Goal: Task Accomplishment & Management: Use online tool/utility

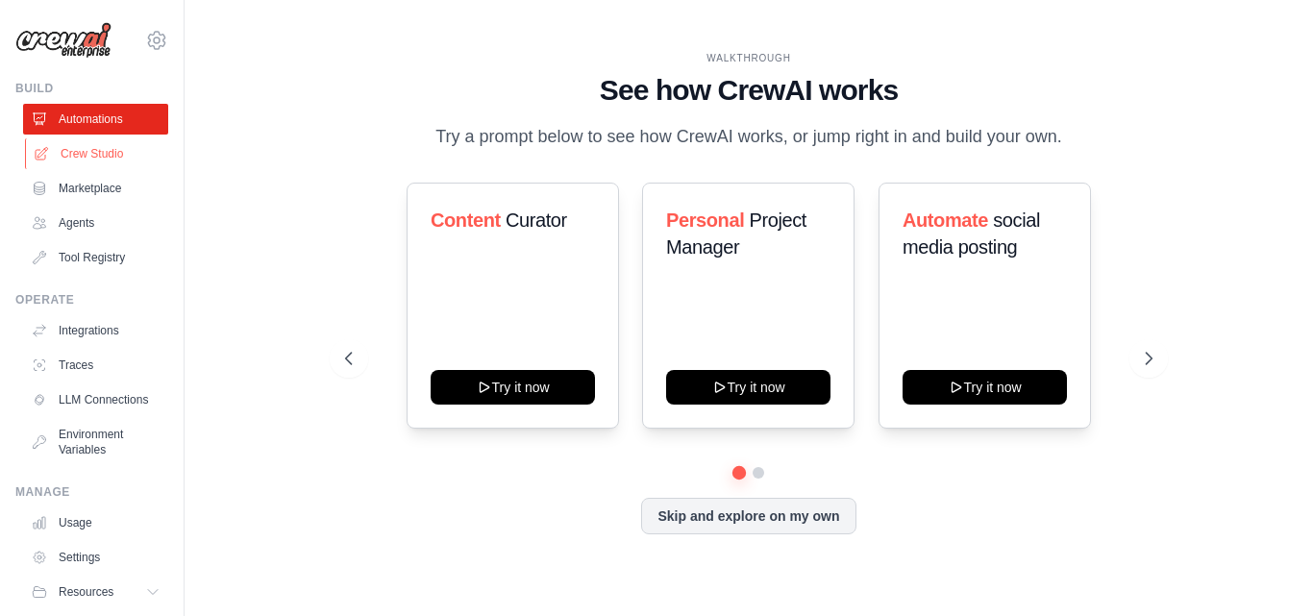
click at [109, 145] on link "Crew Studio" at bounding box center [97, 153] width 145 height 31
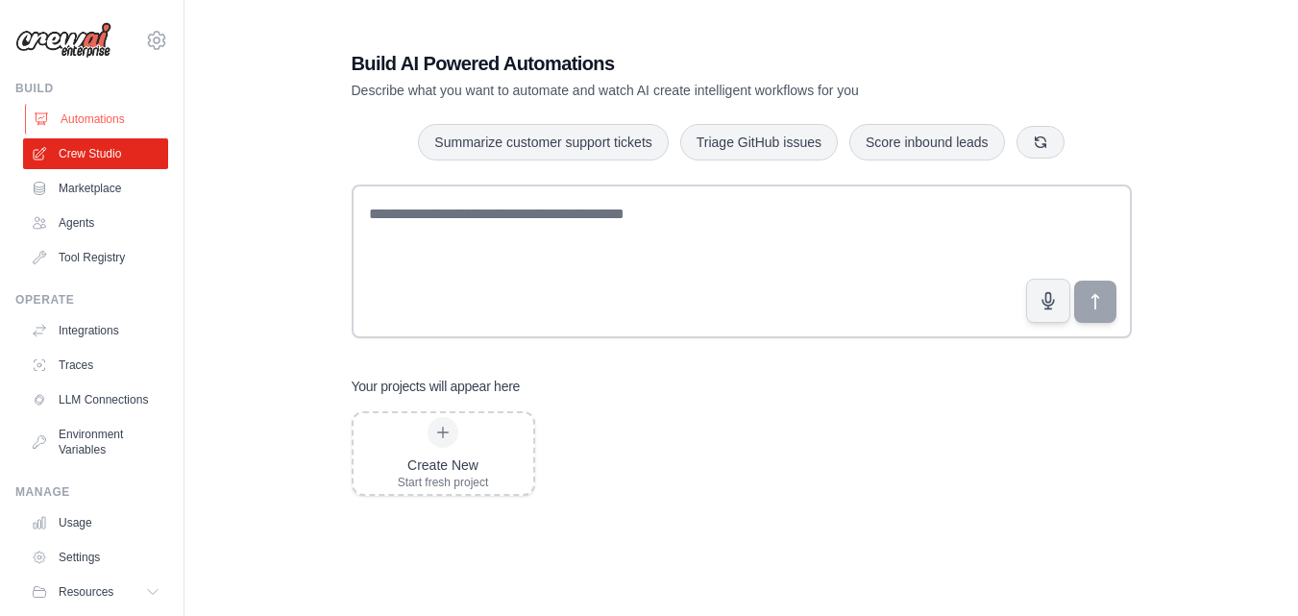
click at [117, 125] on link "Automations" at bounding box center [97, 119] width 145 height 31
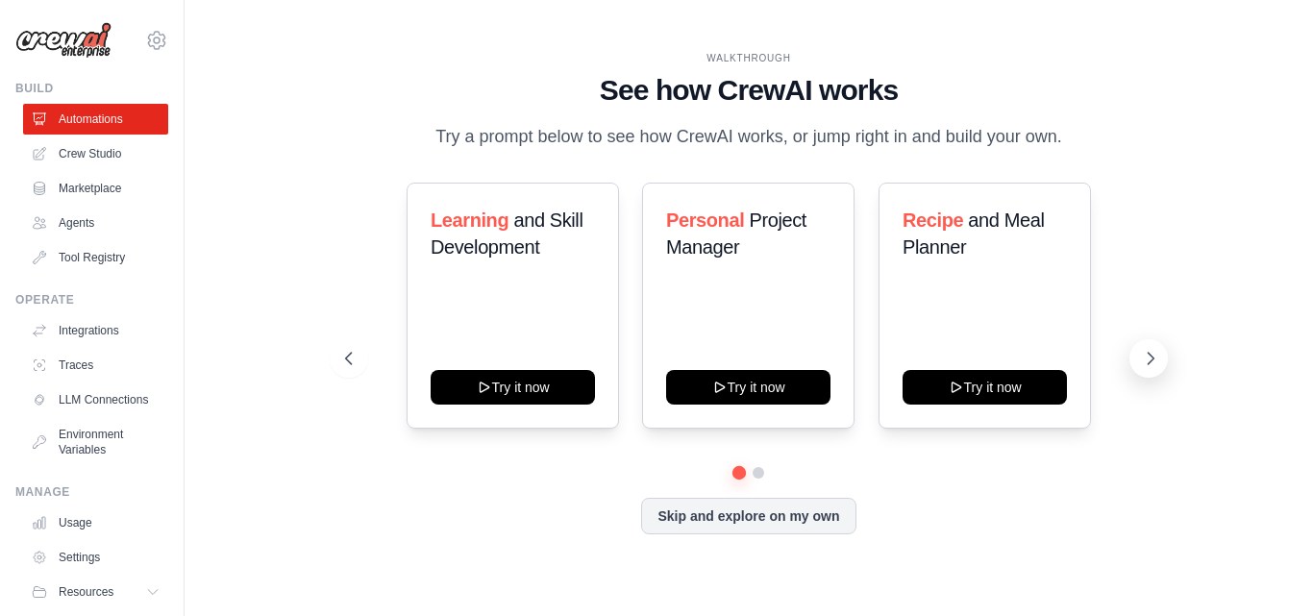
click at [1141, 355] on icon at bounding box center [1150, 358] width 19 height 19
click at [1141, 363] on icon at bounding box center [1150, 358] width 19 height 19
click at [1148, 360] on icon at bounding box center [1150, 358] width 19 height 19
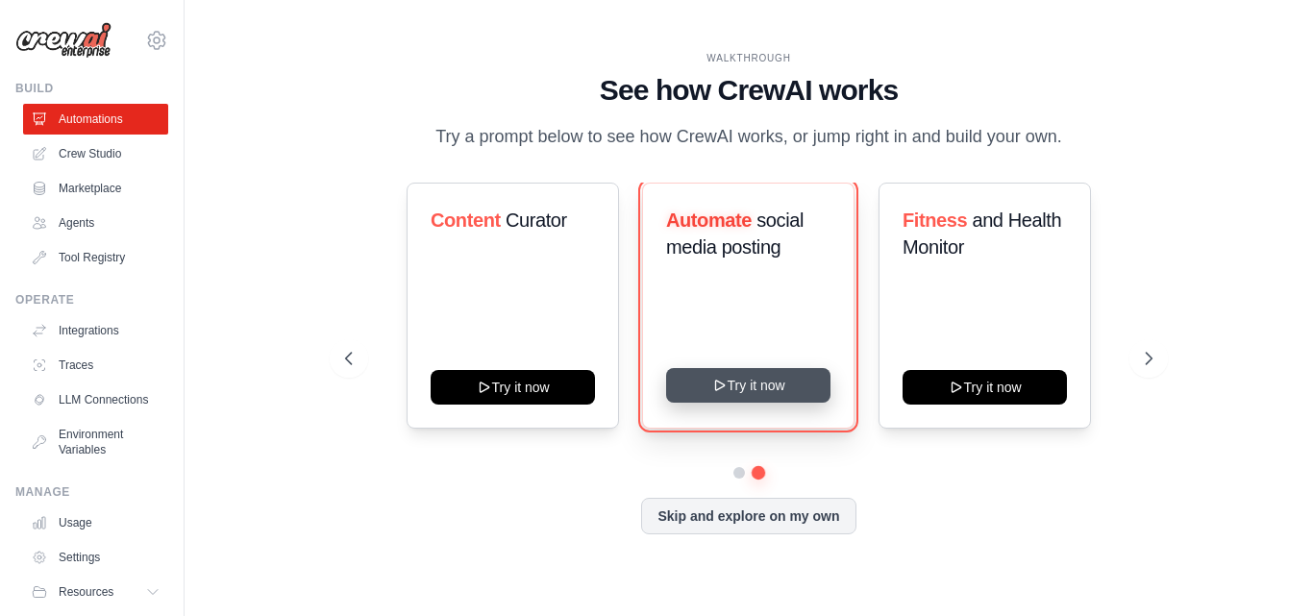
click at [786, 378] on button "Try it now" at bounding box center [748, 385] width 164 height 35
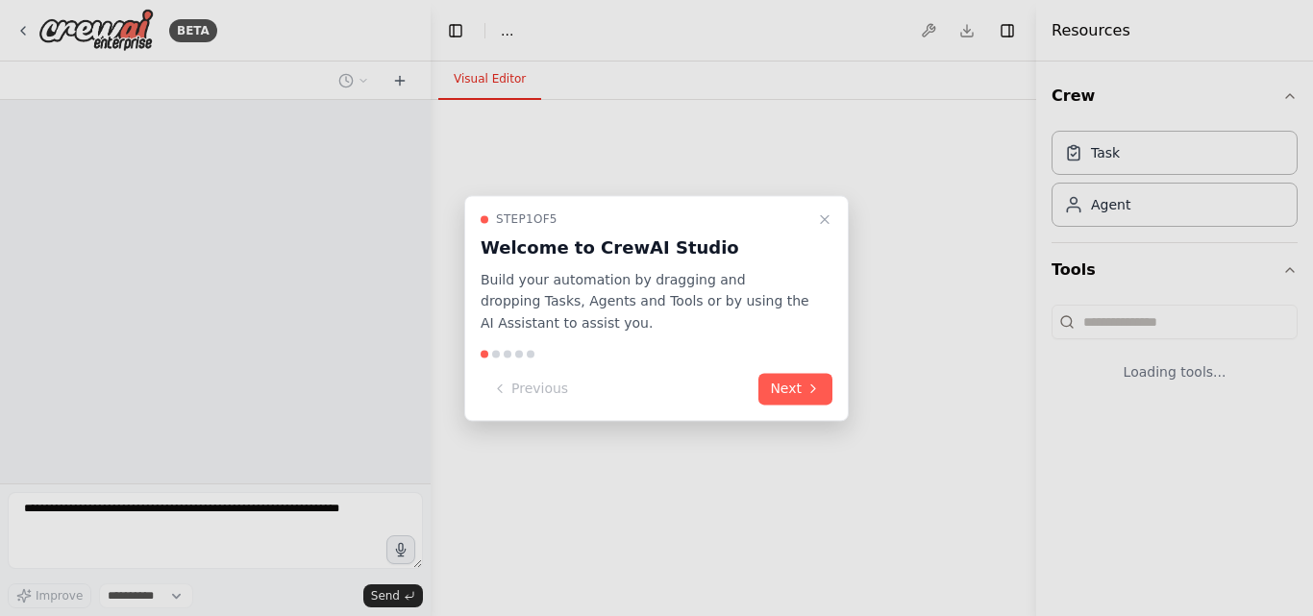
select select "****"
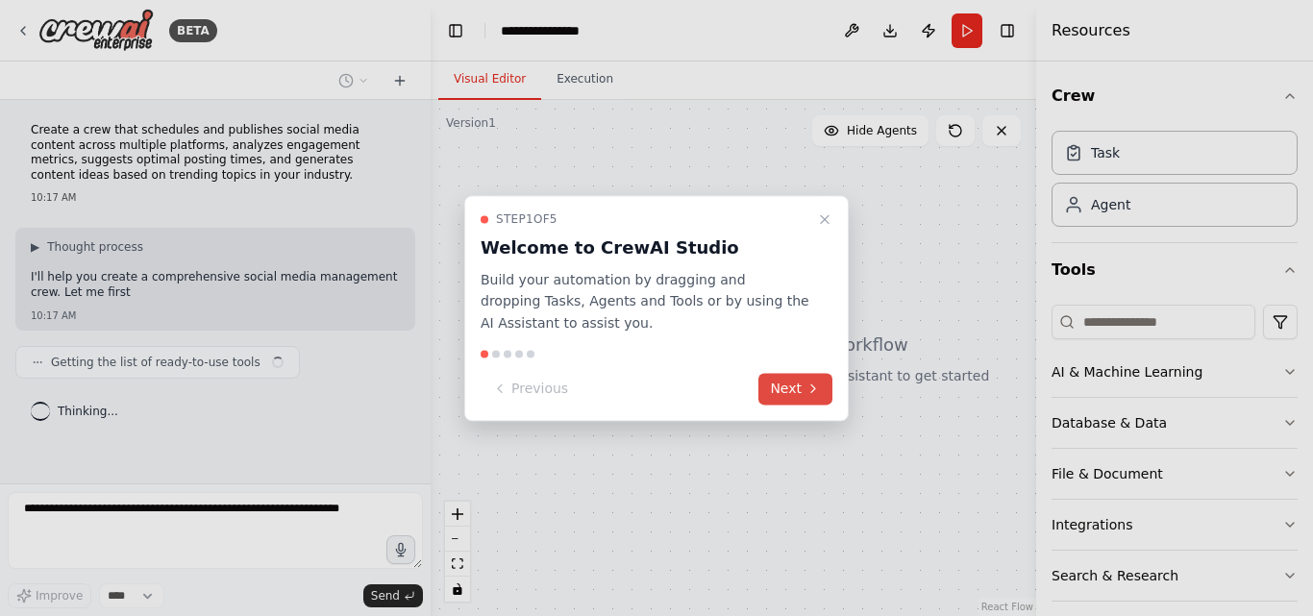
click at [797, 387] on button "Next" at bounding box center [795, 389] width 74 height 32
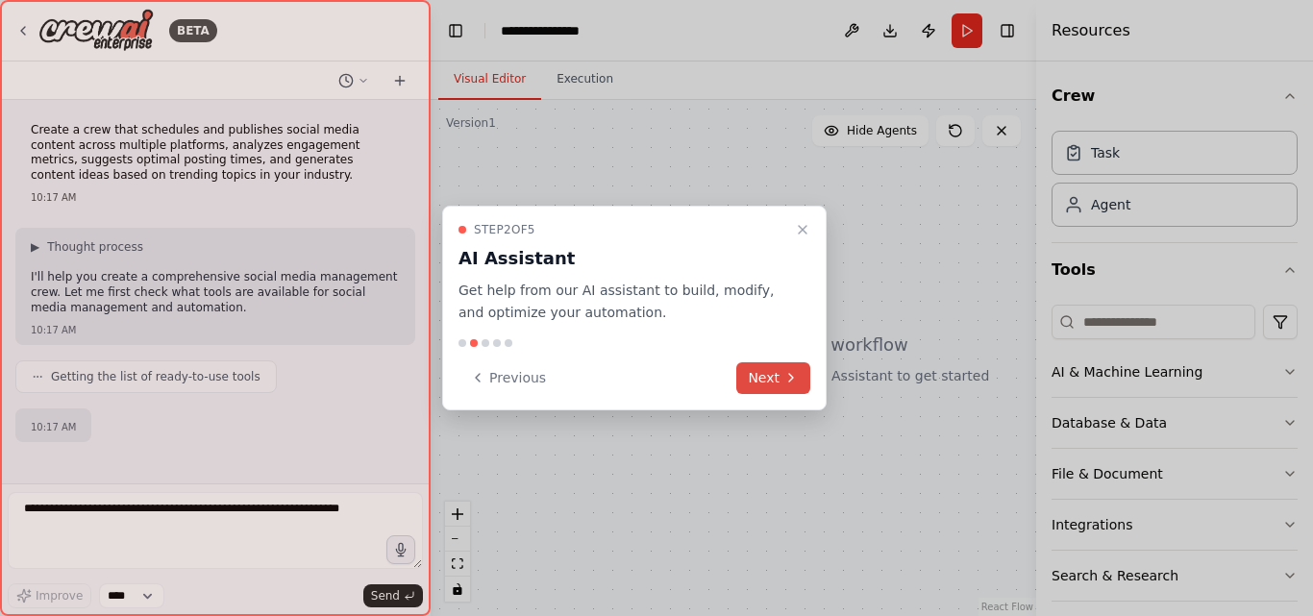
click at [777, 382] on button "Next" at bounding box center [773, 378] width 74 height 32
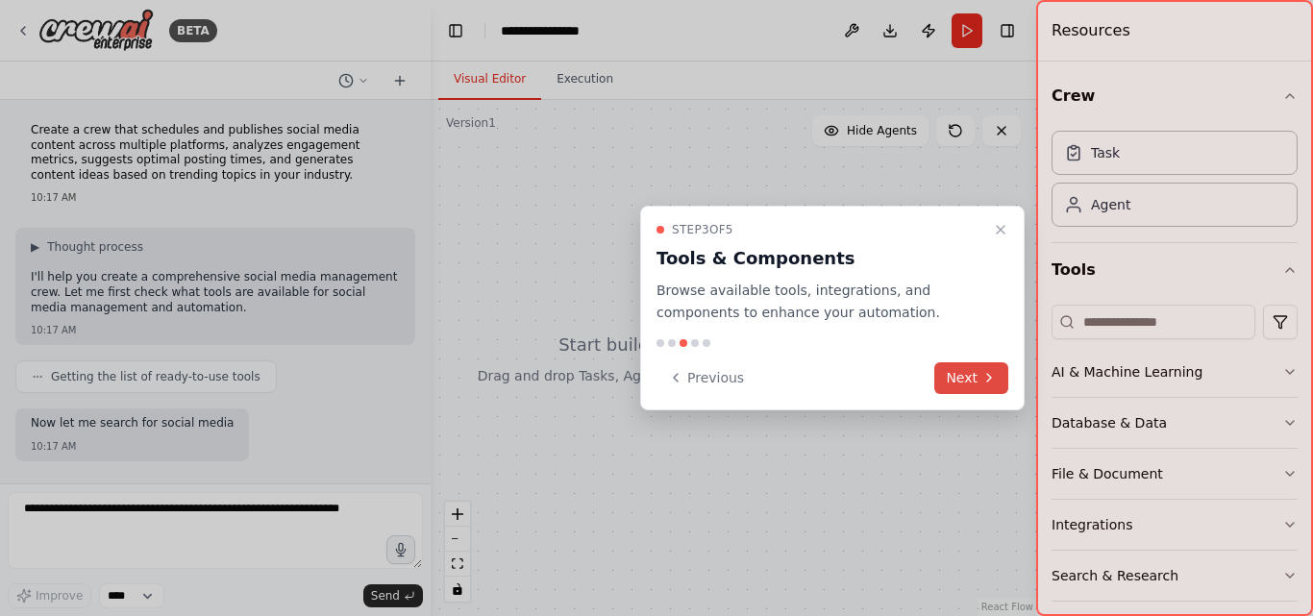
scroll to position [90, 0]
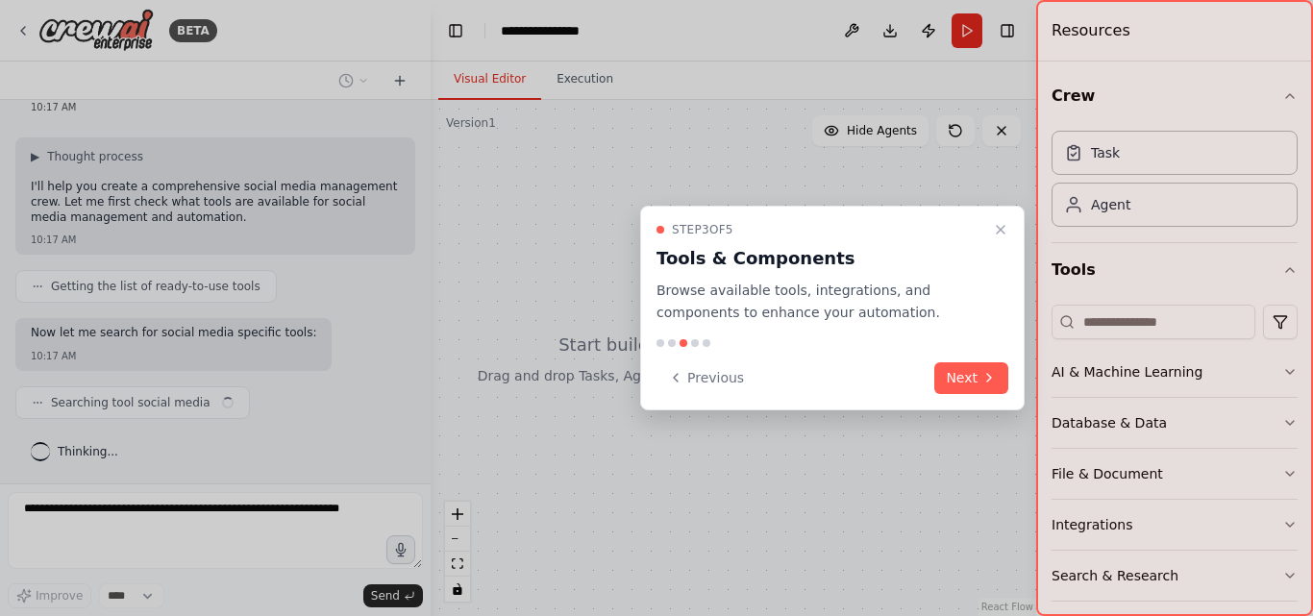
click at [1038, 395] on div at bounding box center [1174, 308] width 277 height 616
click at [870, 348] on div "Step 3 of 5 Tools & Components Browse available tools, integrations, and compon…" at bounding box center [832, 308] width 384 height 205
click at [989, 365] on button "Next" at bounding box center [971, 378] width 74 height 32
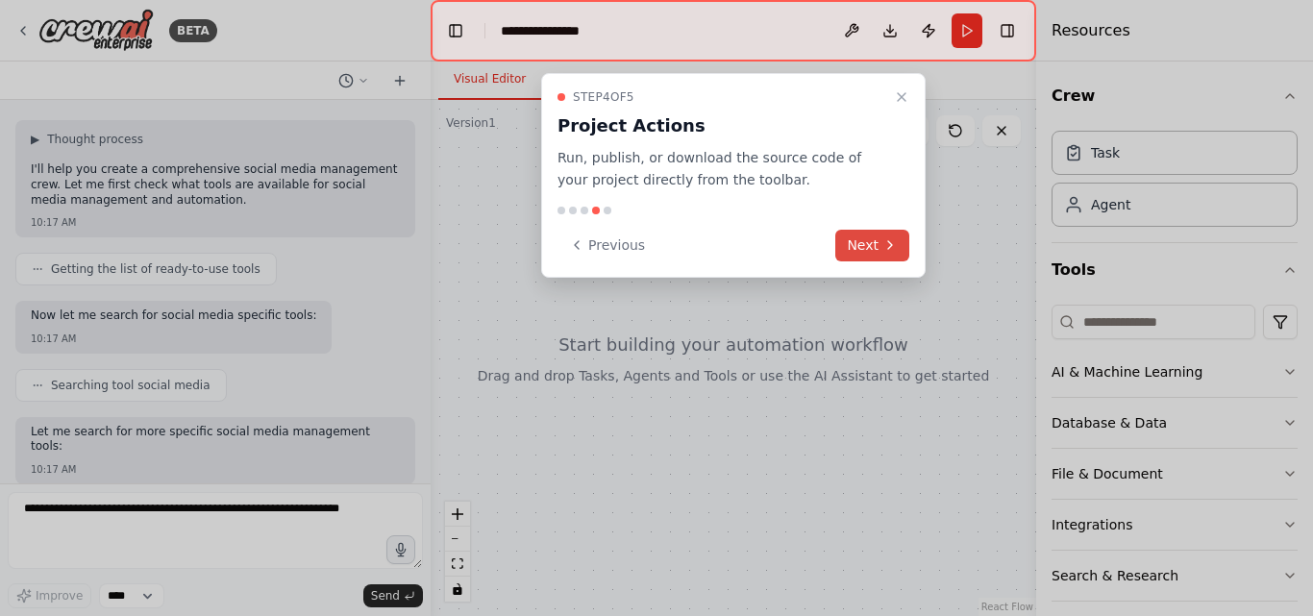
scroll to position [206, 0]
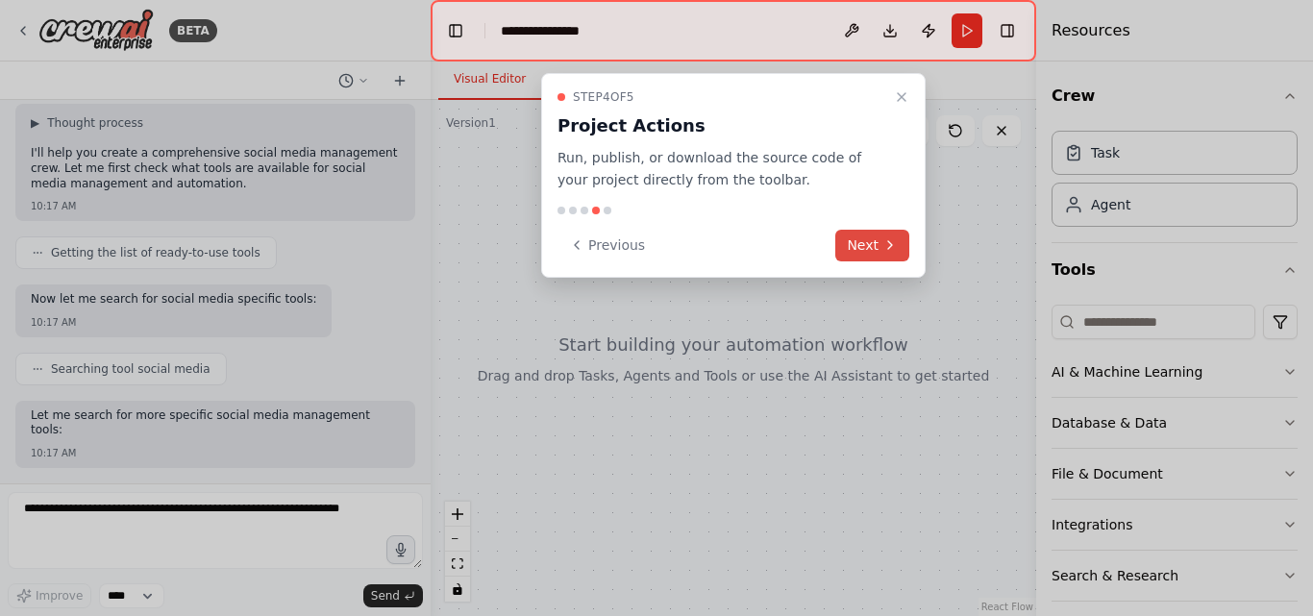
click at [883, 260] on button "Next" at bounding box center [872, 246] width 74 height 32
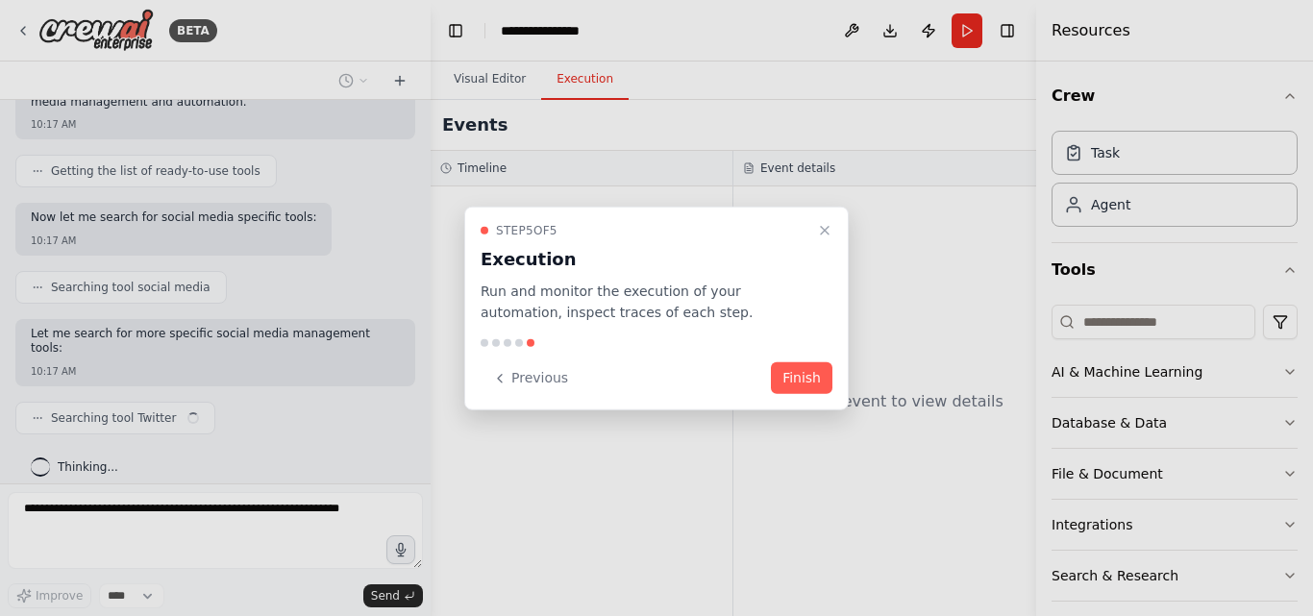
click at [821, 402] on div "Step 5 of 5 Execution Run and monitor the execution of your automation, inspect…" at bounding box center [656, 308] width 384 height 205
click at [802, 384] on button "Finish" at bounding box center [802, 378] width 62 height 32
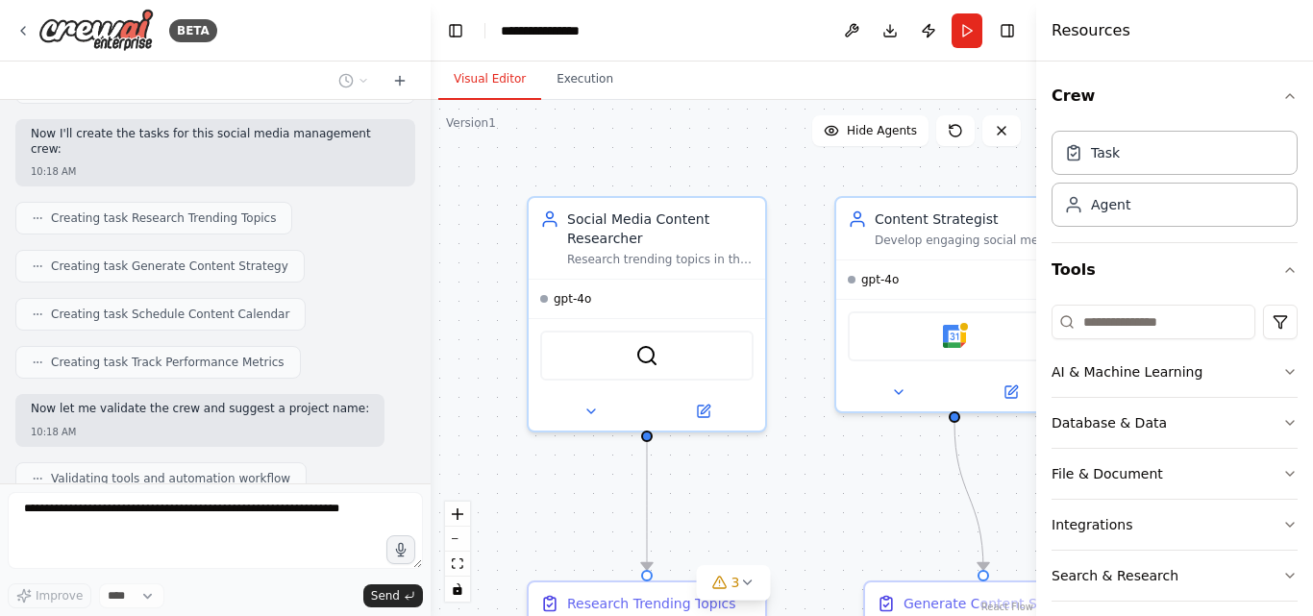
scroll to position [1489, 0]
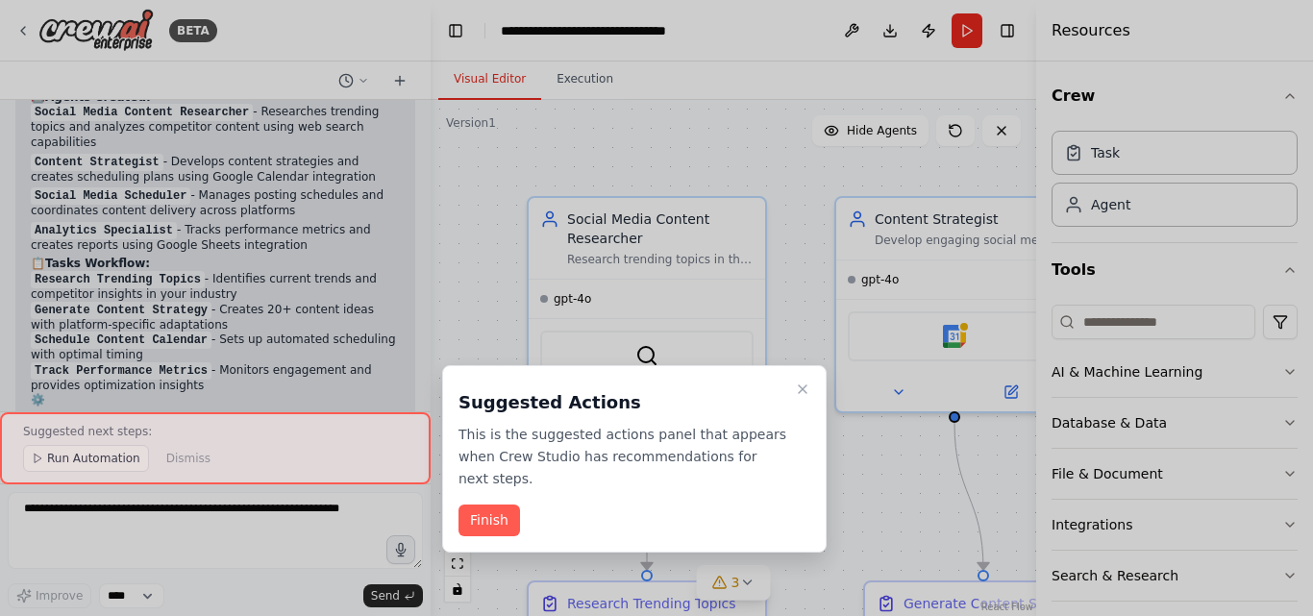
click at [494, 516] on div "Suggested Actions This is the suggested actions panel that appears when Crew St…" at bounding box center [634, 458] width 384 height 187
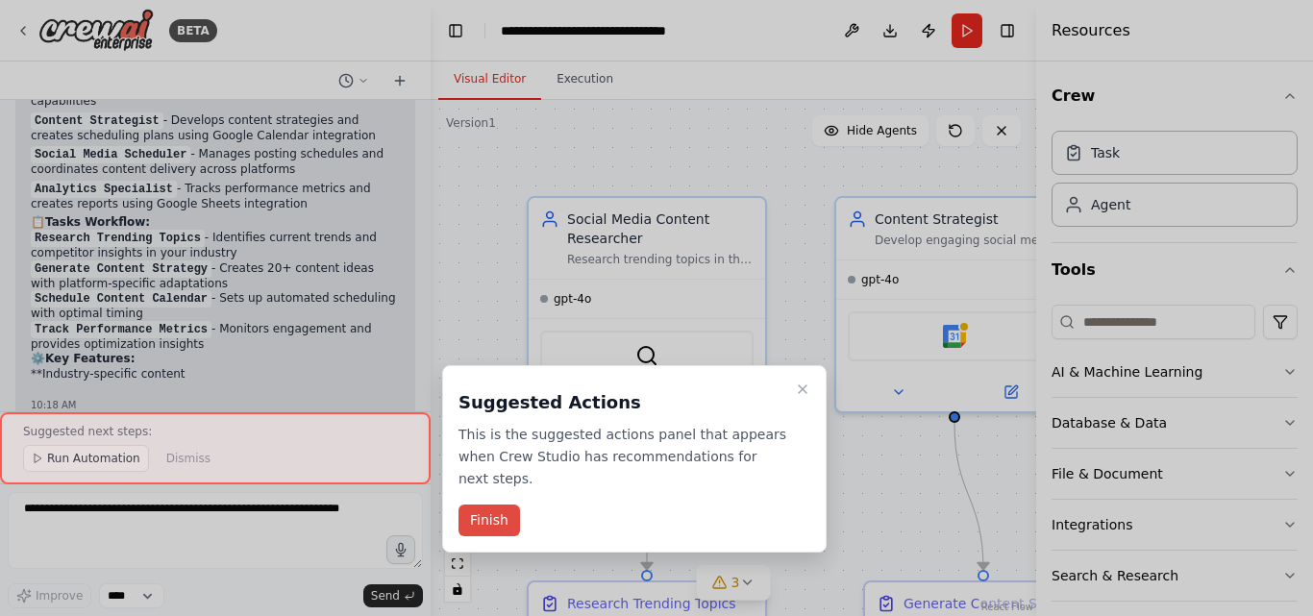
click at [484, 506] on button "Finish" at bounding box center [489, 521] width 62 height 32
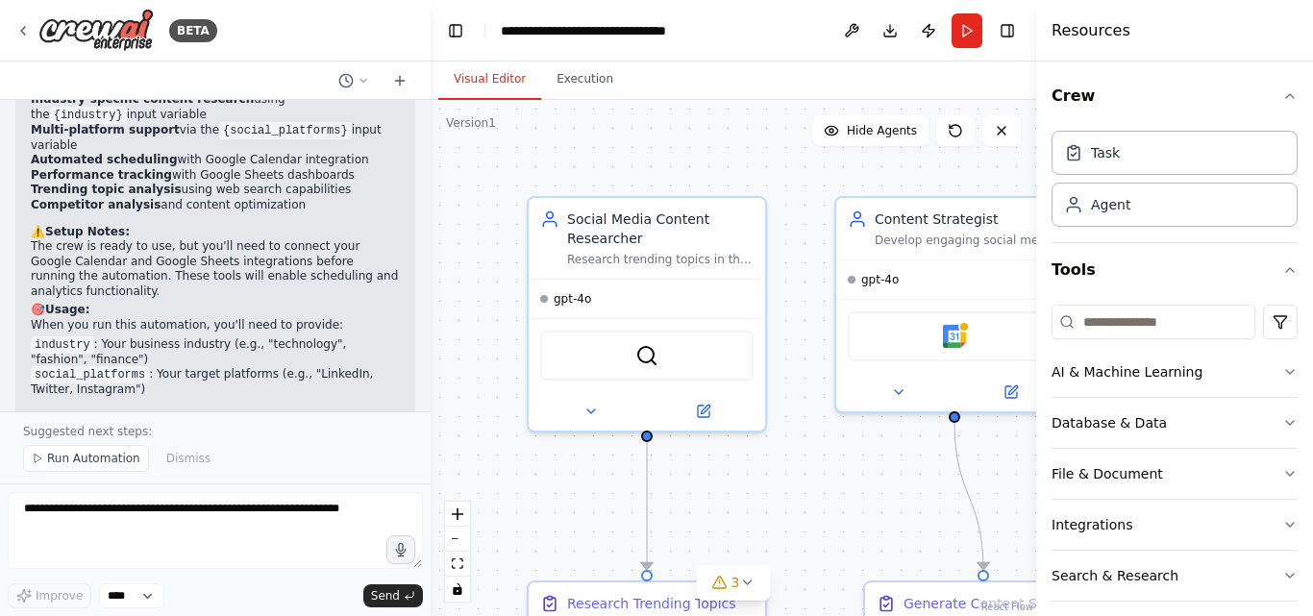
scroll to position [2297, 0]
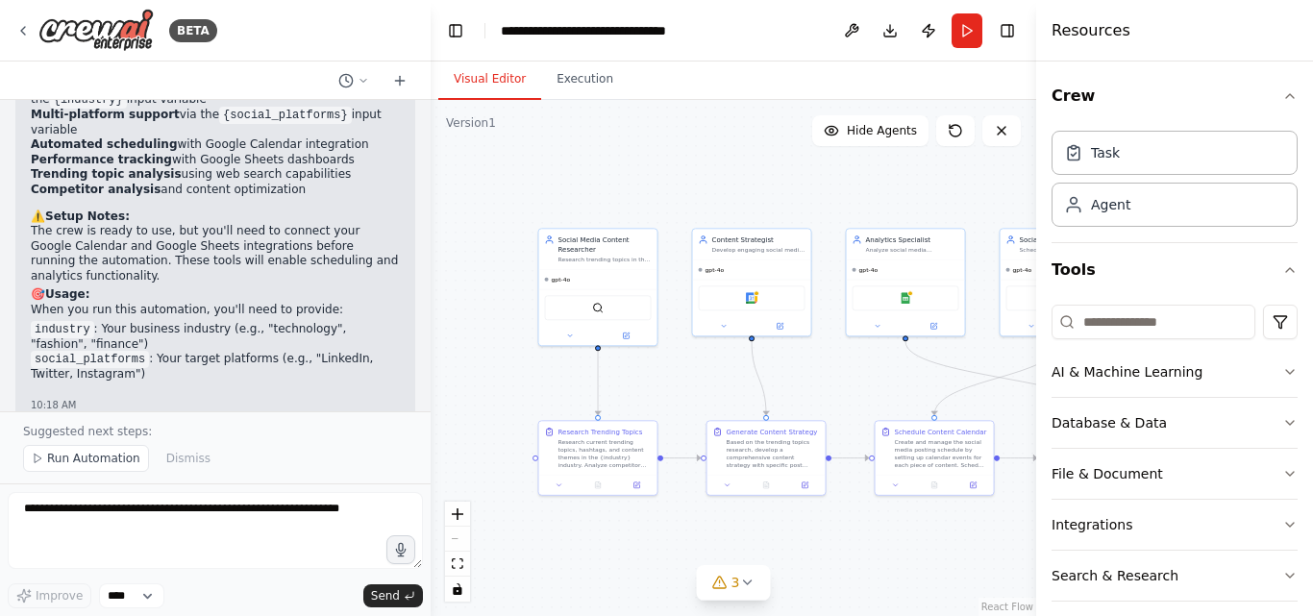
drag, startPoint x: 751, startPoint y: 200, endPoint x: 665, endPoint y: 138, distance: 106.1
click at [665, 138] on div ".deletable-edge-delete-btn { width: 20px; height: 20px; border: 0px solid #ffff…" at bounding box center [733, 358] width 605 height 516
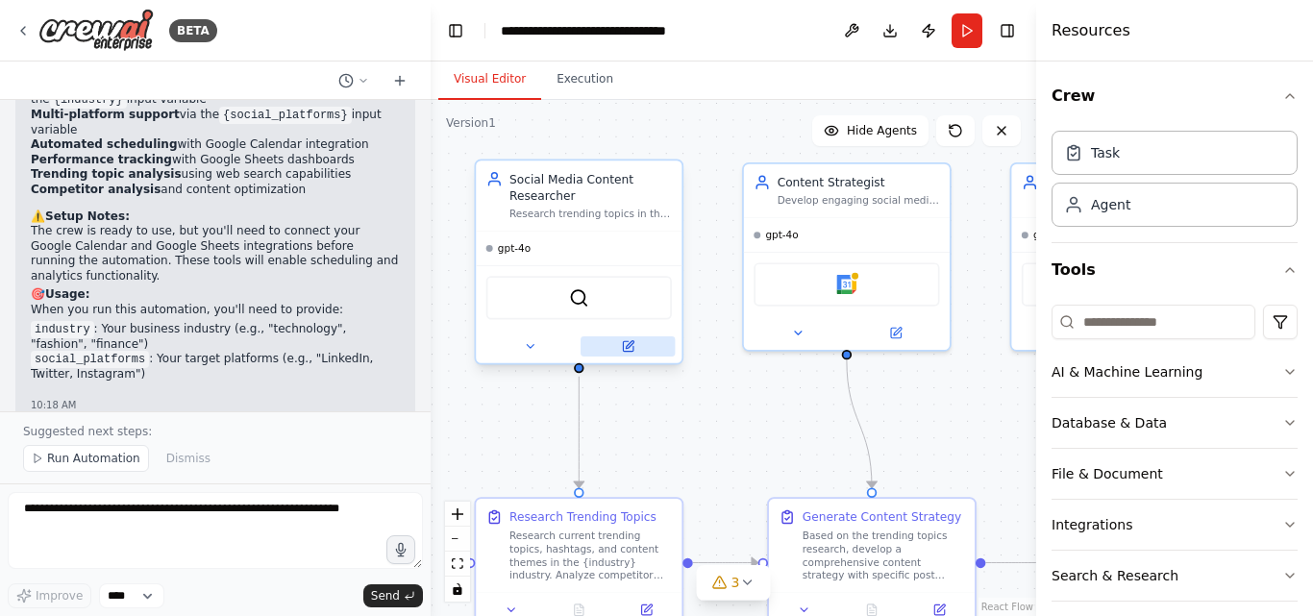
click at [629, 351] on icon at bounding box center [628, 346] width 10 height 10
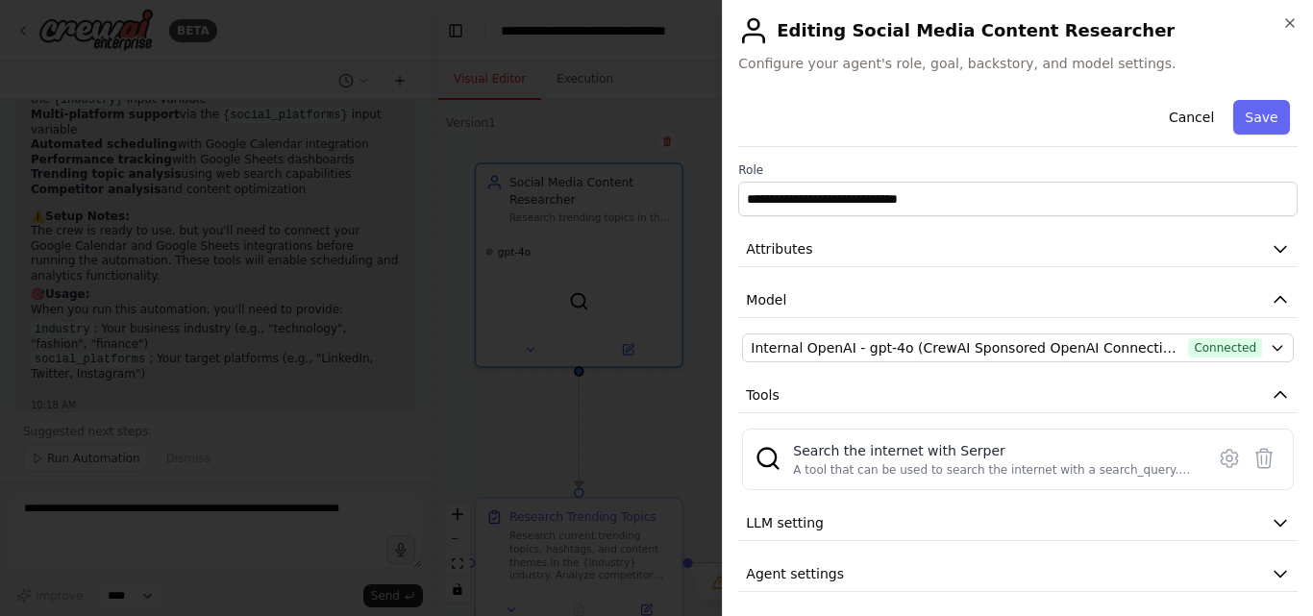
scroll to position [7, 0]
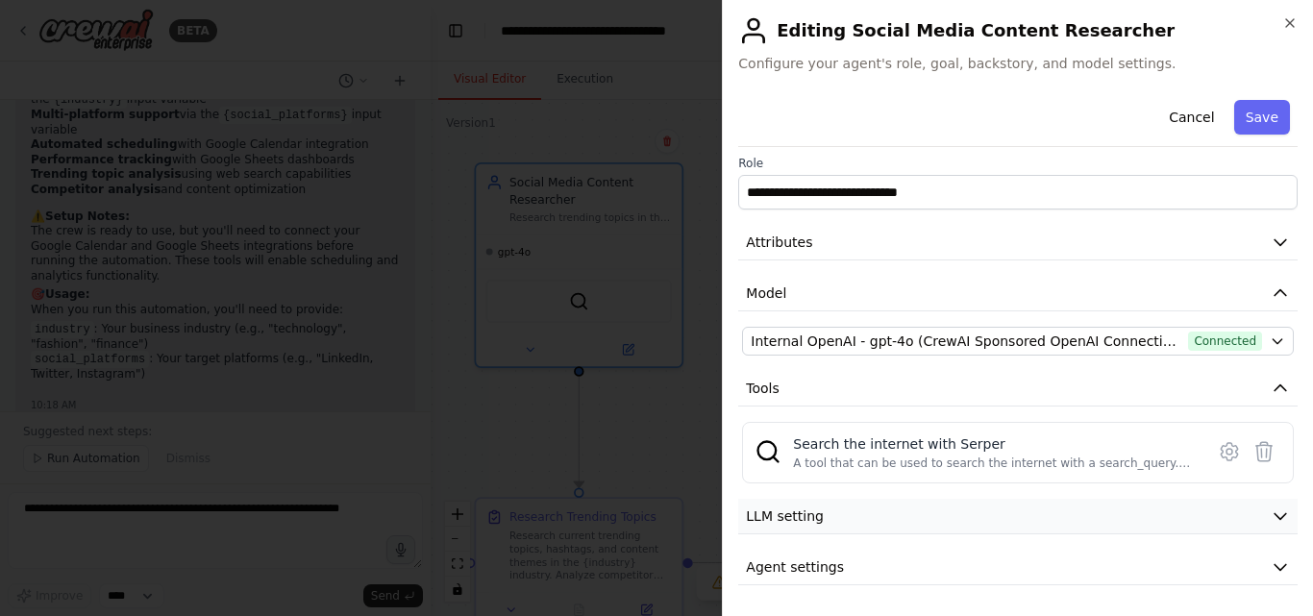
click at [1239, 515] on button "LLM setting" at bounding box center [1017, 517] width 559 height 36
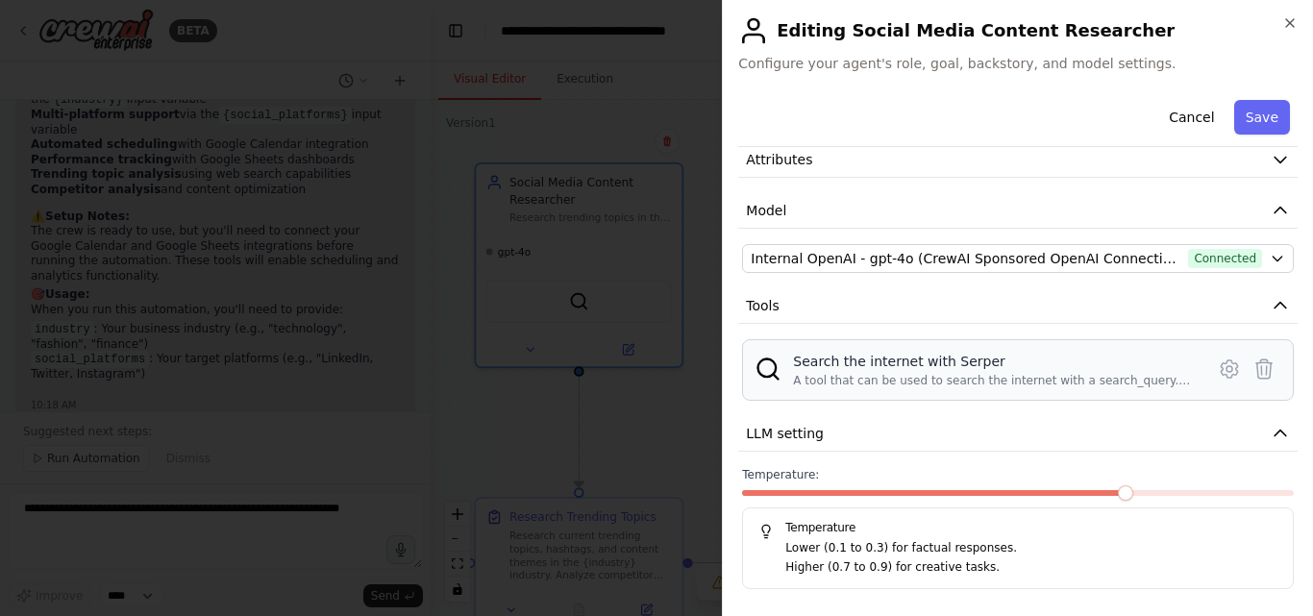
scroll to position [144, 0]
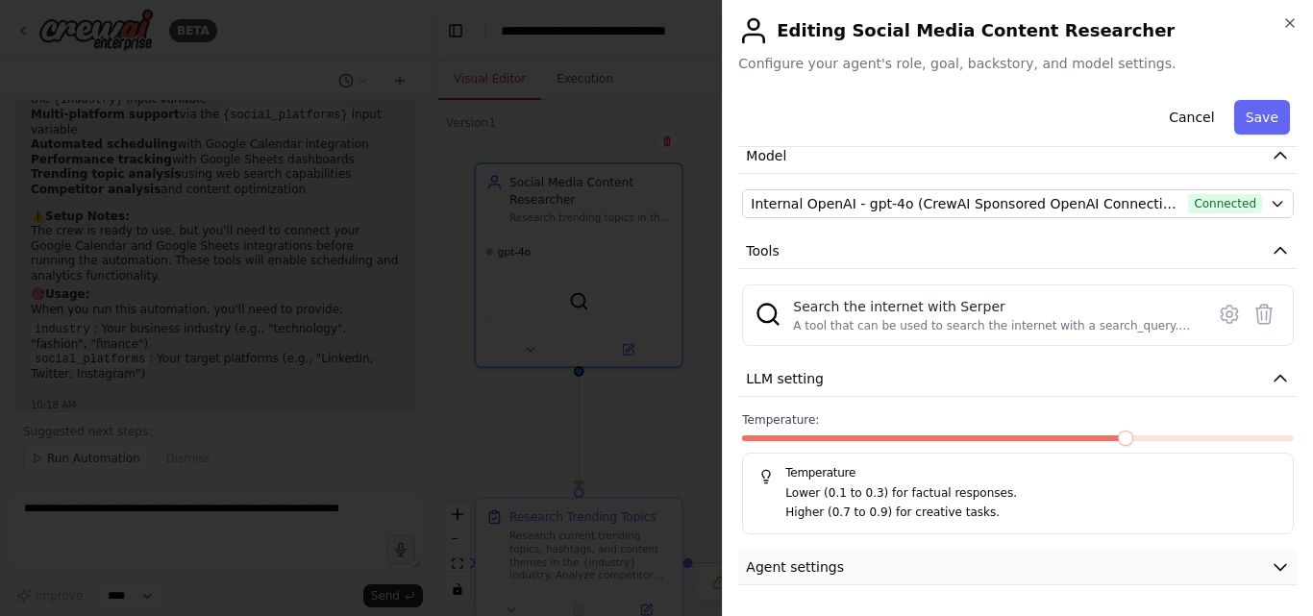
click at [1249, 573] on button "Agent settings" at bounding box center [1017, 568] width 559 height 36
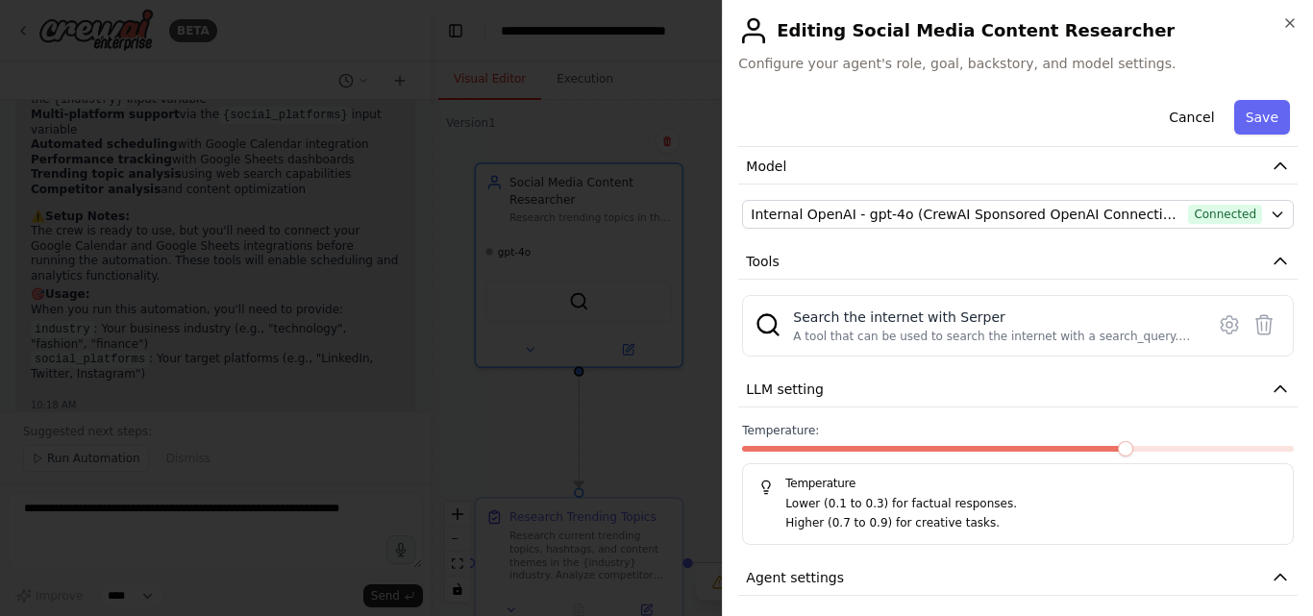
scroll to position [0, 0]
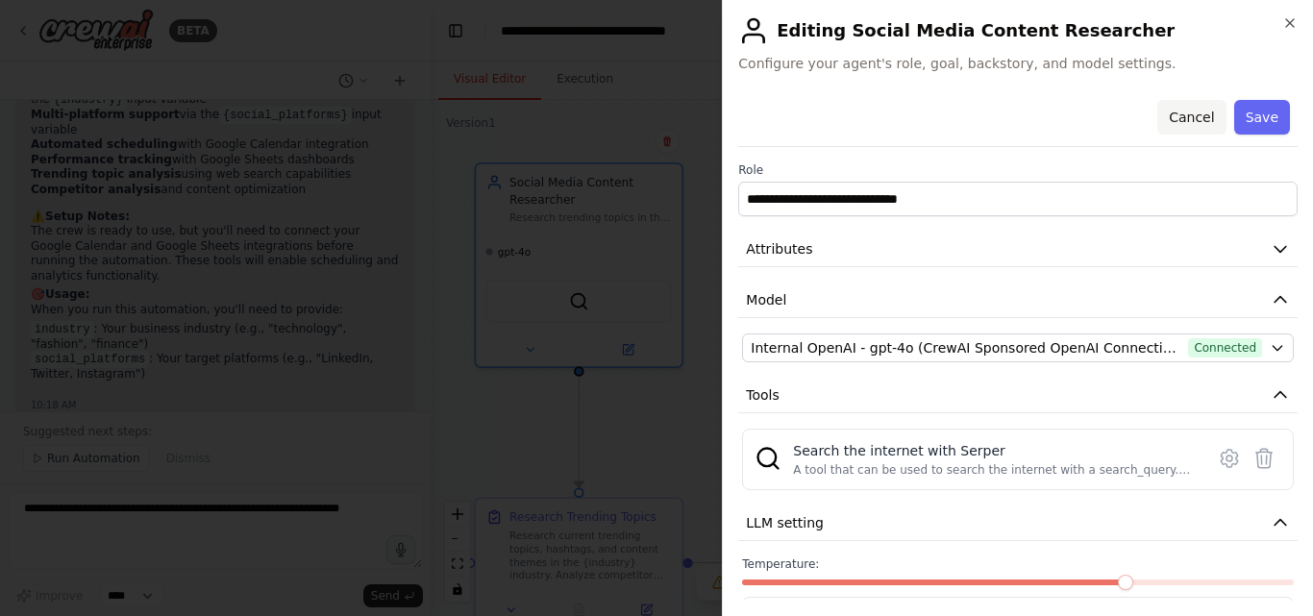
click at [1193, 116] on button "Cancel" at bounding box center [1191, 117] width 68 height 35
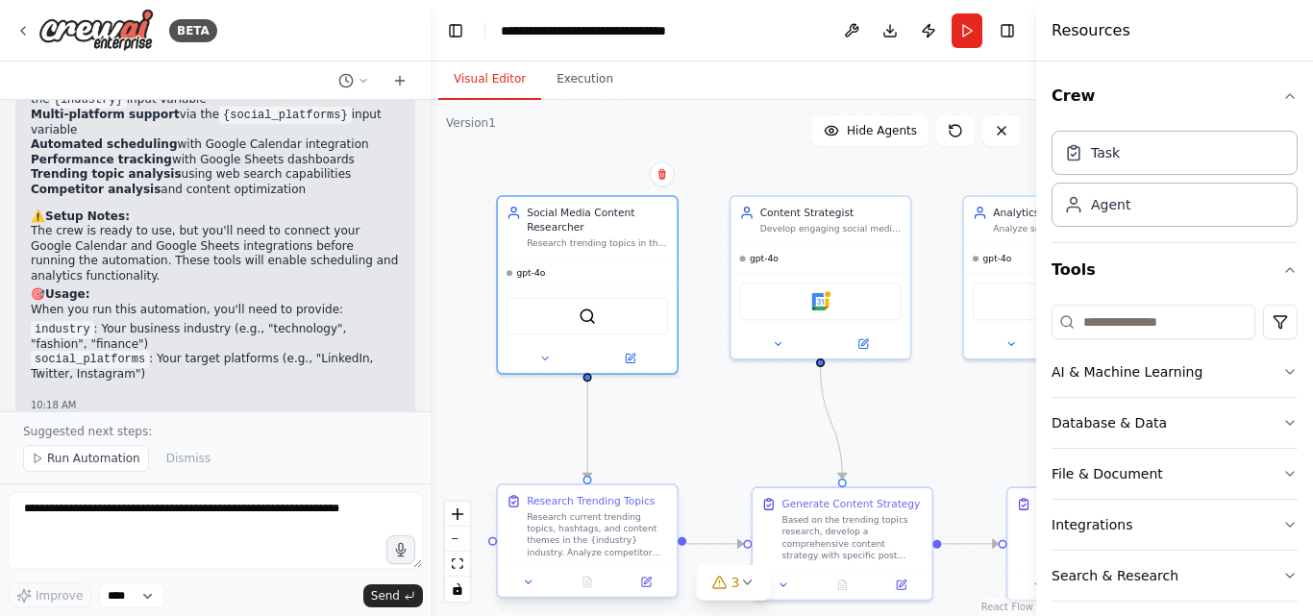
click at [653, 598] on div "Research Trending Topics Research current trending topics, hashtags, and conten…" at bounding box center [587, 540] width 182 height 114
click at [649, 588] on button at bounding box center [646, 582] width 50 height 17
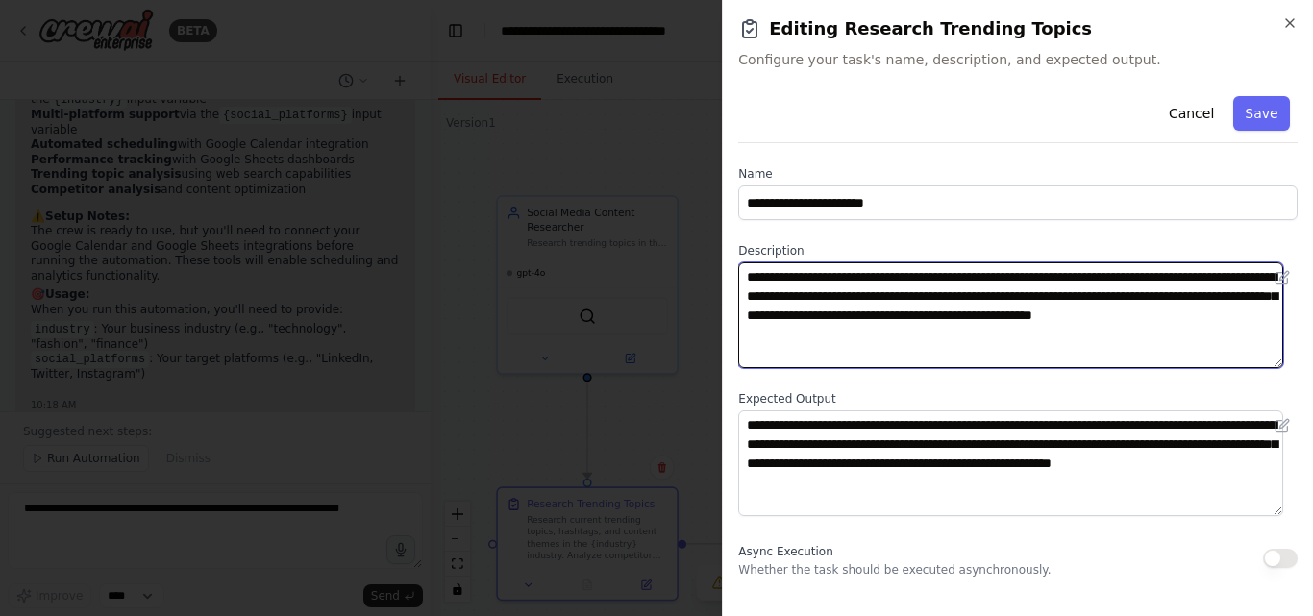
click at [1217, 277] on textarea "**********" at bounding box center [1010, 315] width 545 height 106
click at [981, 331] on textarea "**********" at bounding box center [1010, 315] width 545 height 106
type textarea "**********"
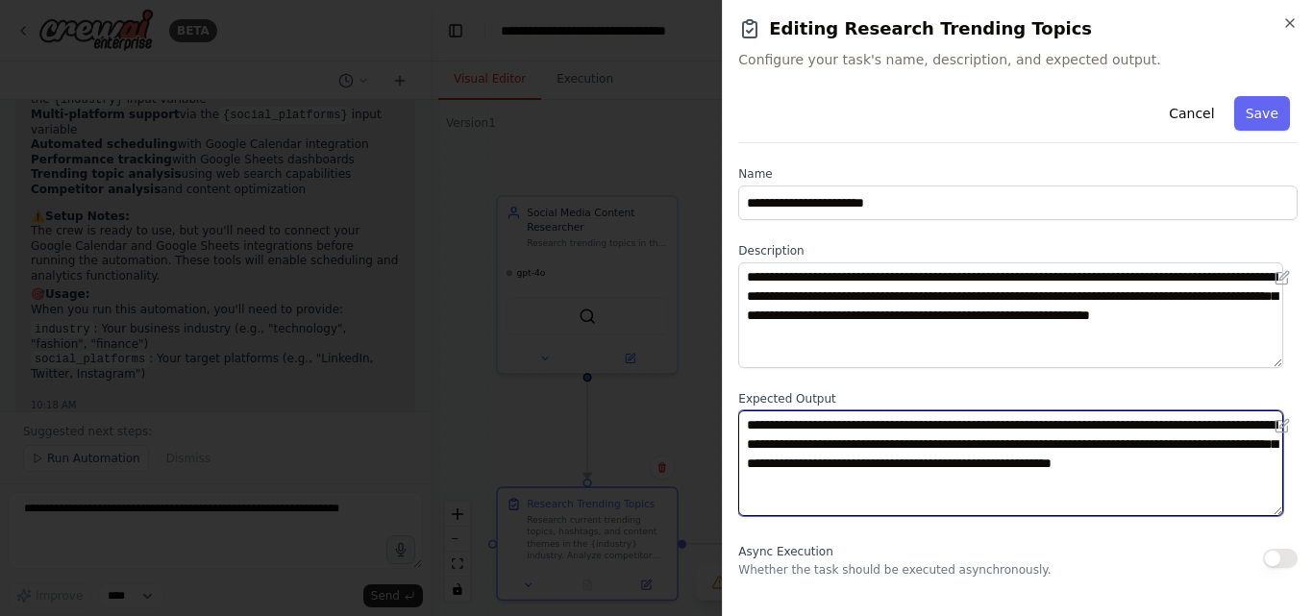
click at [1028, 486] on textarea "**********" at bounding box center [1010, 463] width 545 height 106
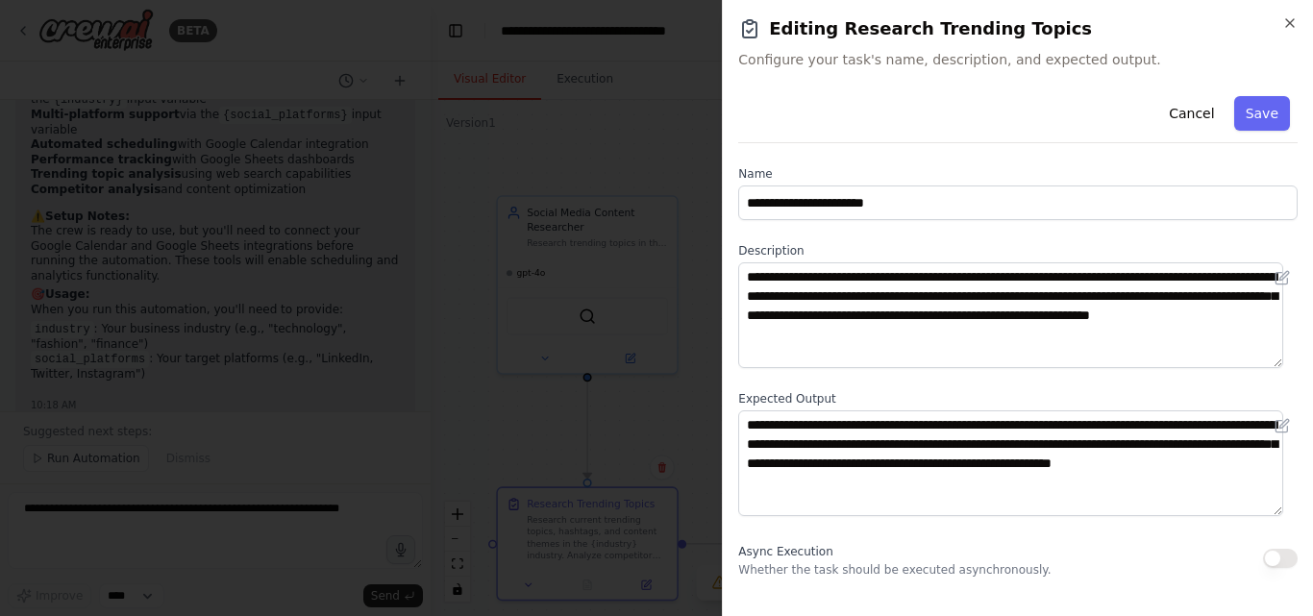
click at [1242, 115] on button "Save" at bounding box center [1262, 113] width 56 height 35
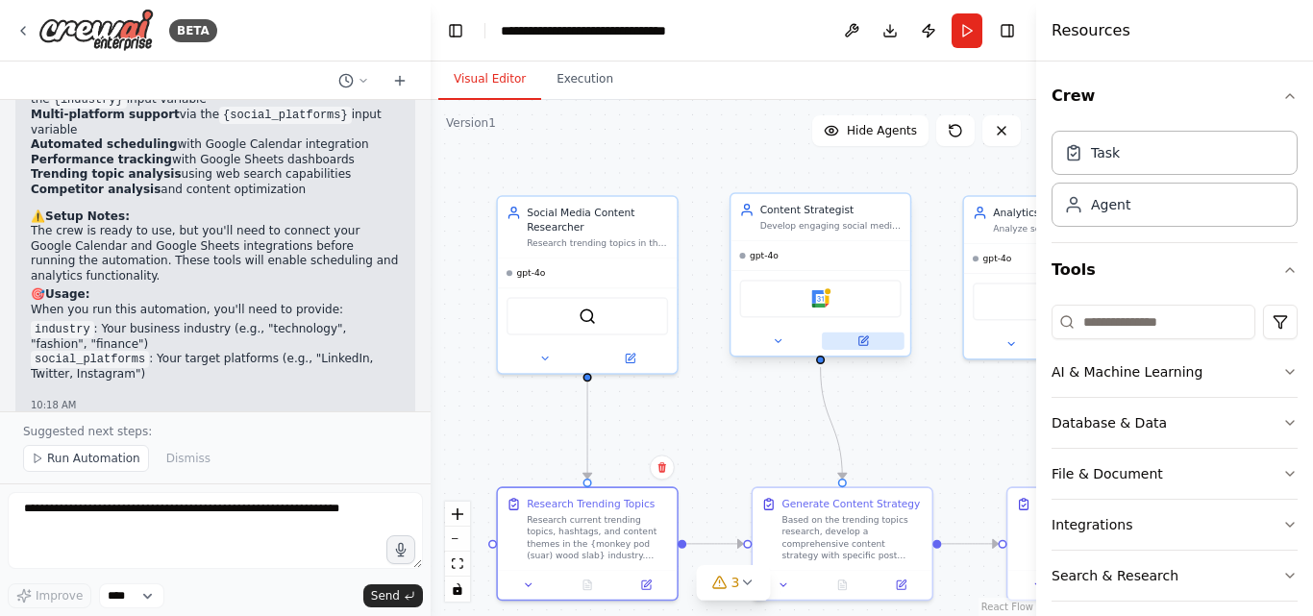
click at [857, 341] on icon at bounding box center [863, 341] width 12 height 12
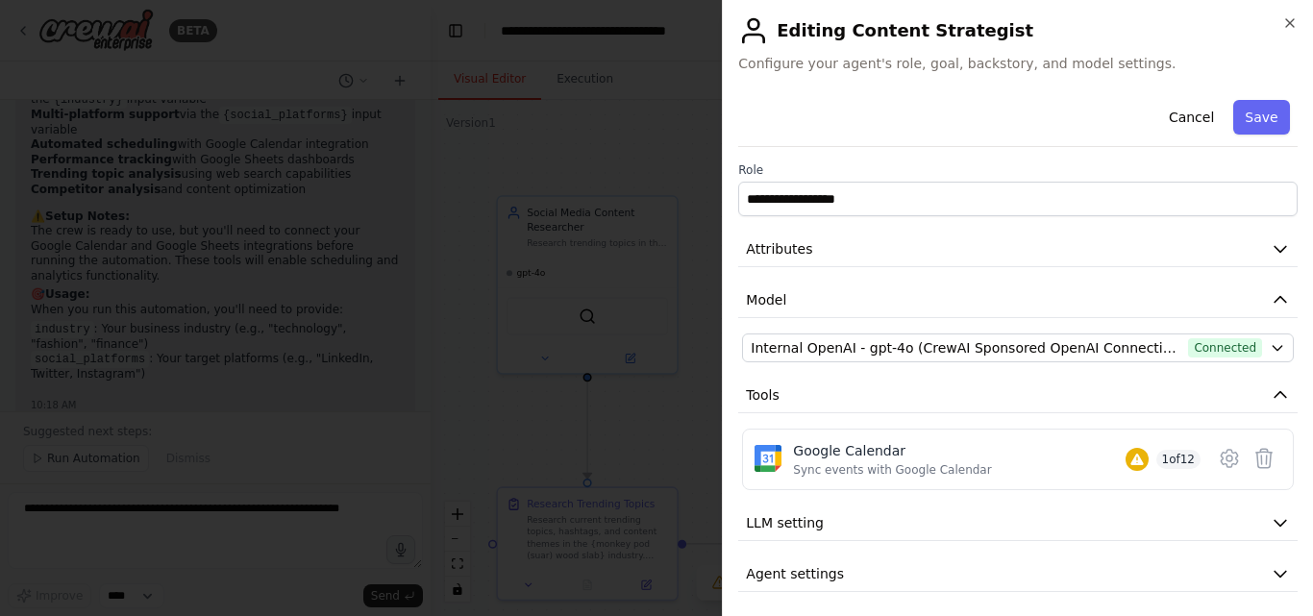
click at [666, 97] on div at bounding box center [656, 308] width 1313 height 616
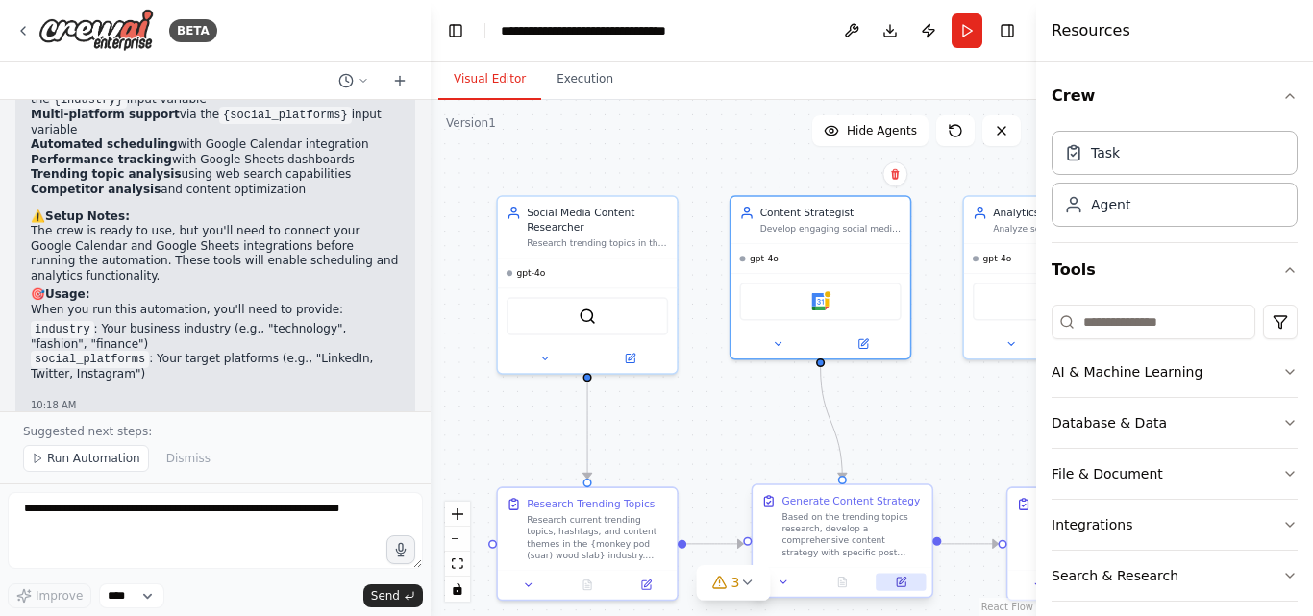
click at [905, 577] on icon at bounding box center [901, 583] width 12 height 12
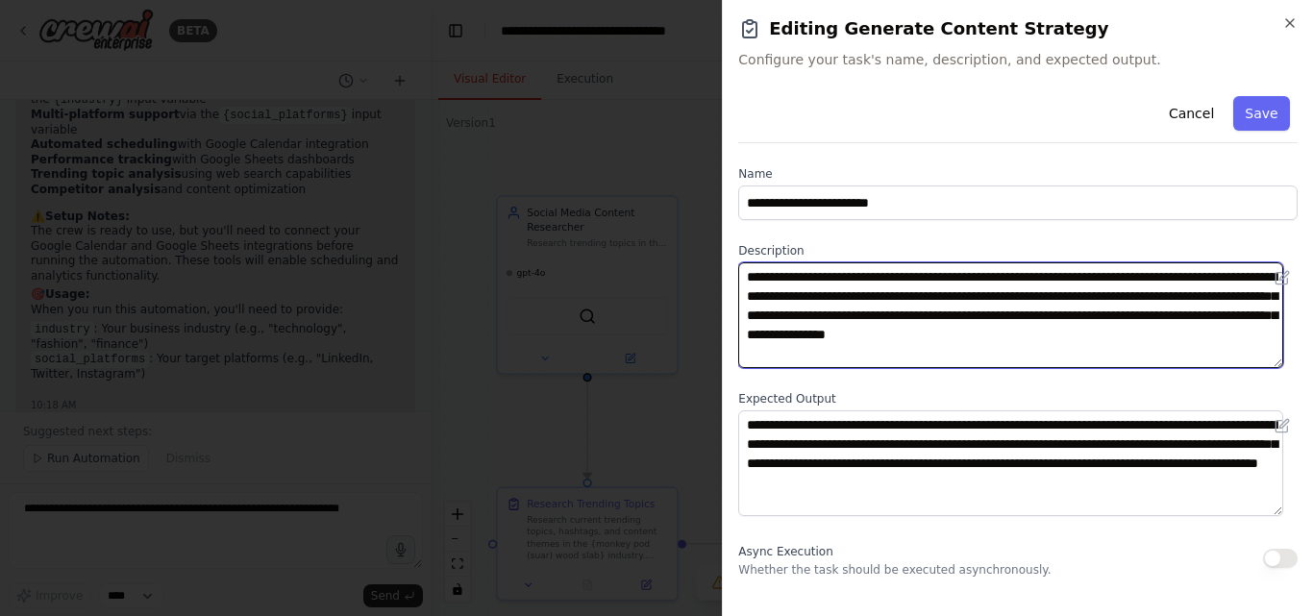
click at [1151, 293] on textarea "**********" at bounding box center [1010, 315] width 545 height 106
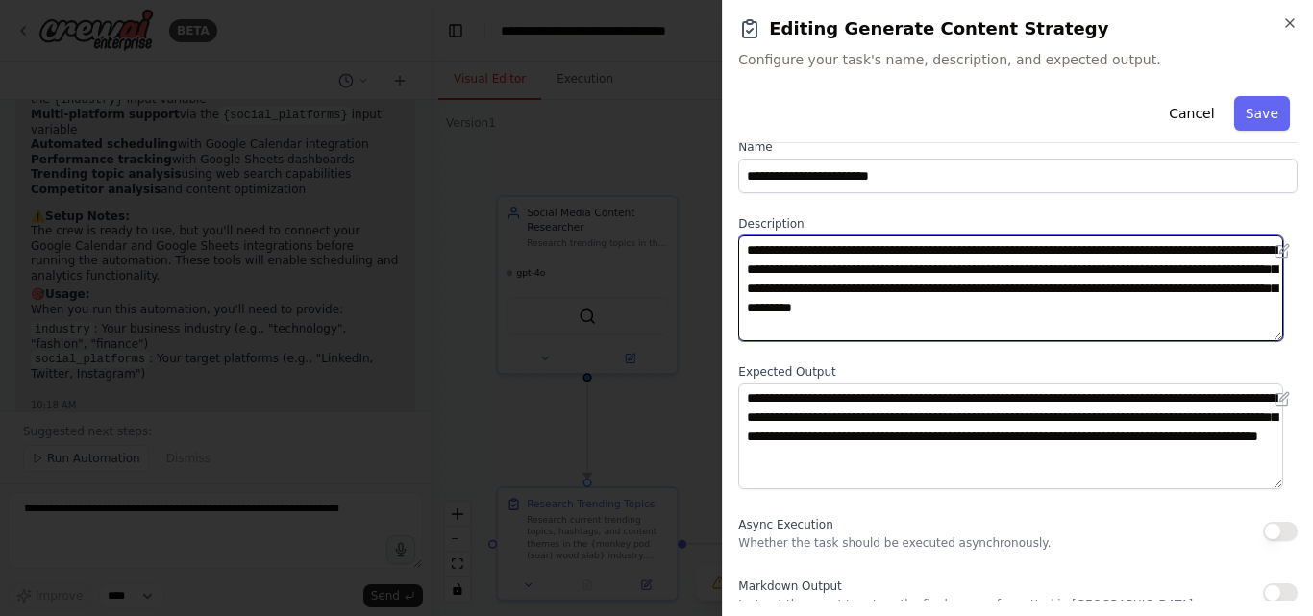
scroll to position [38, 0]
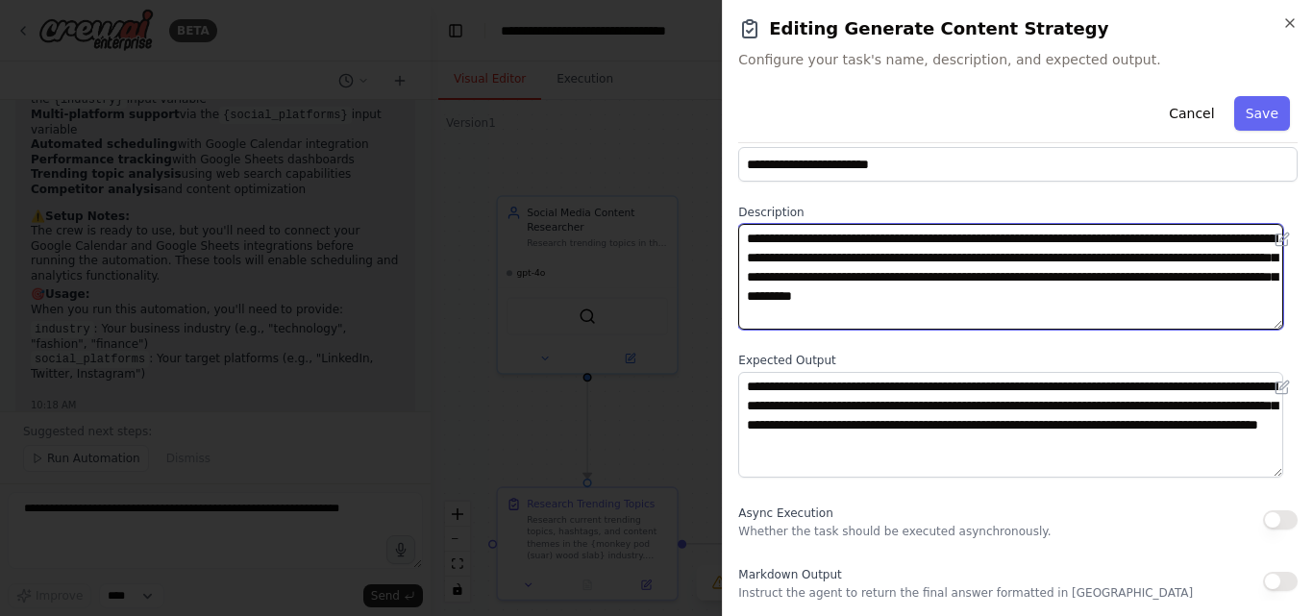
type textarea "**********"
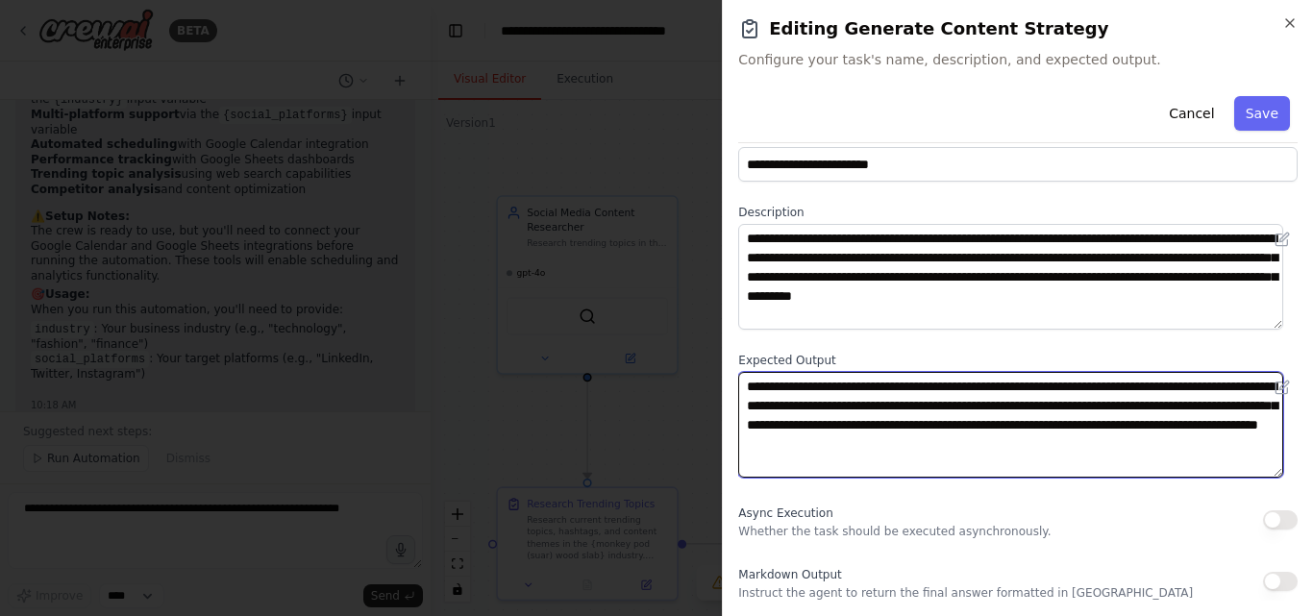
click at [1091, 424] on textarea "**********" at bounding box center [1010, 425] width 545 height 106
click at [1194, 441] on textarea "**********" at bounding box center [1010, 425] width 545 height 106
type textarea "**********"
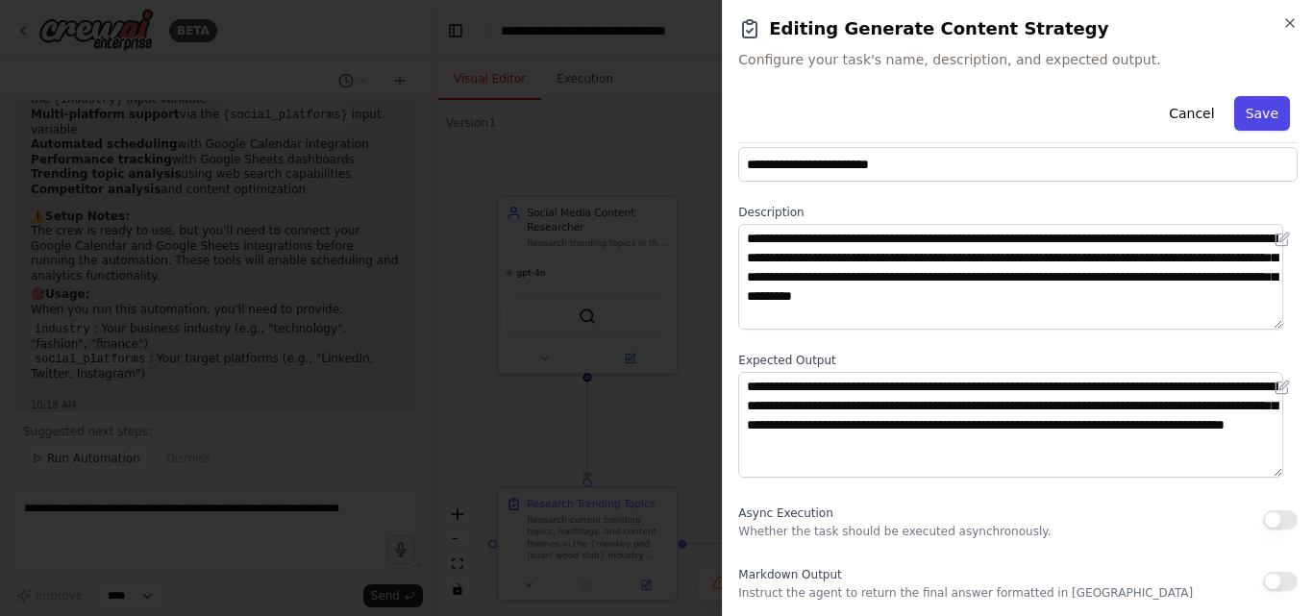
click at [1247, 119] on button "Save" at bounding box center [1262, 113] width 56 height 35
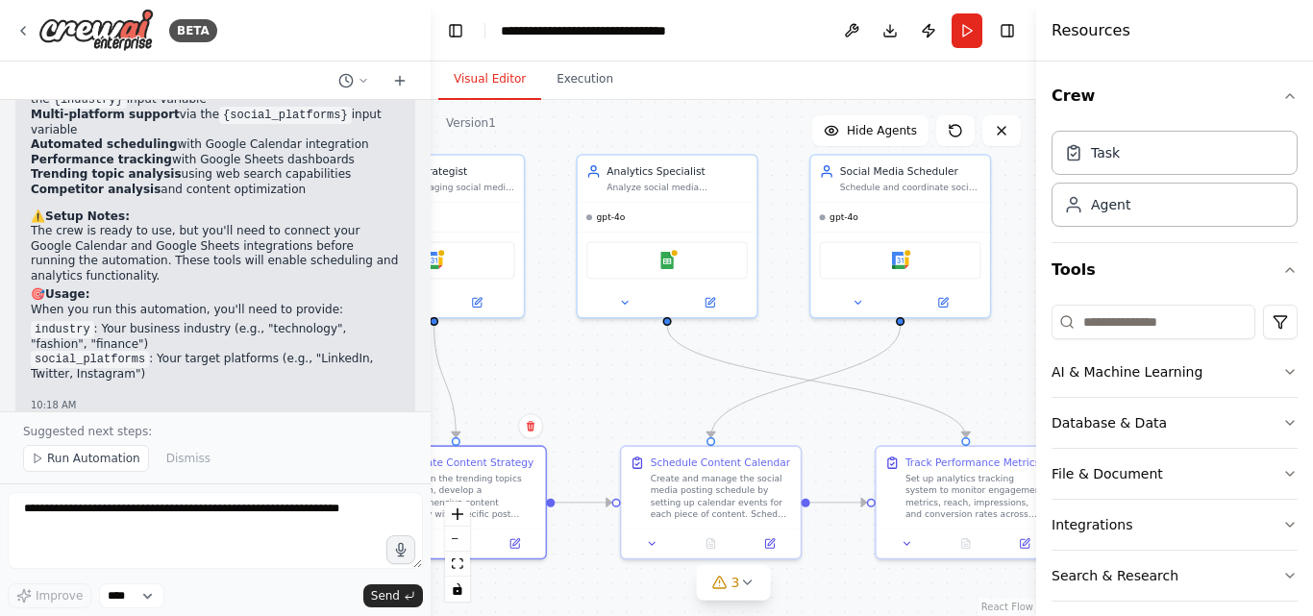
drag, startPoint x: 895, startPoint y: 427, endPoint x: 554, endPoint y: 389, distance: 342.2
click at [554, 389] on div ".deletable-edge-delete-btn { width: 20px; height: 20px; border: 0px solid #ffff…" at bounding box center [733, 358] width 605 height 516
click at [718, 297] on button at bounding box center [710, 299] width 83 height 17
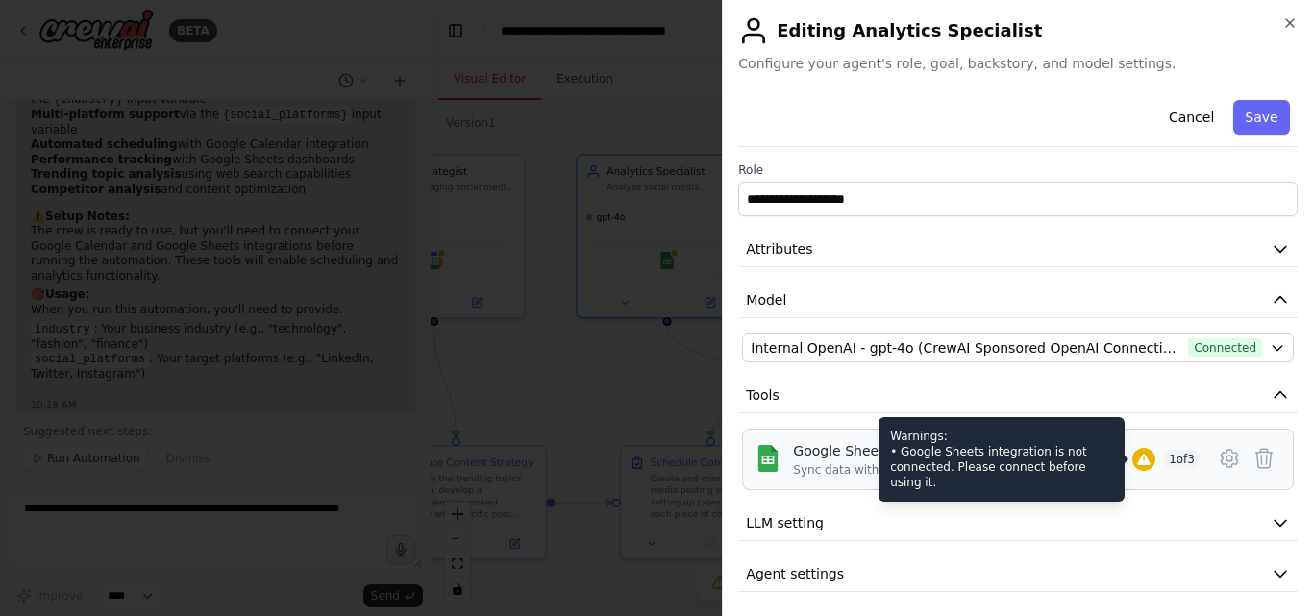
click at [1136, 457] on icon at bounding box center [1143, 459] width 15 height 15
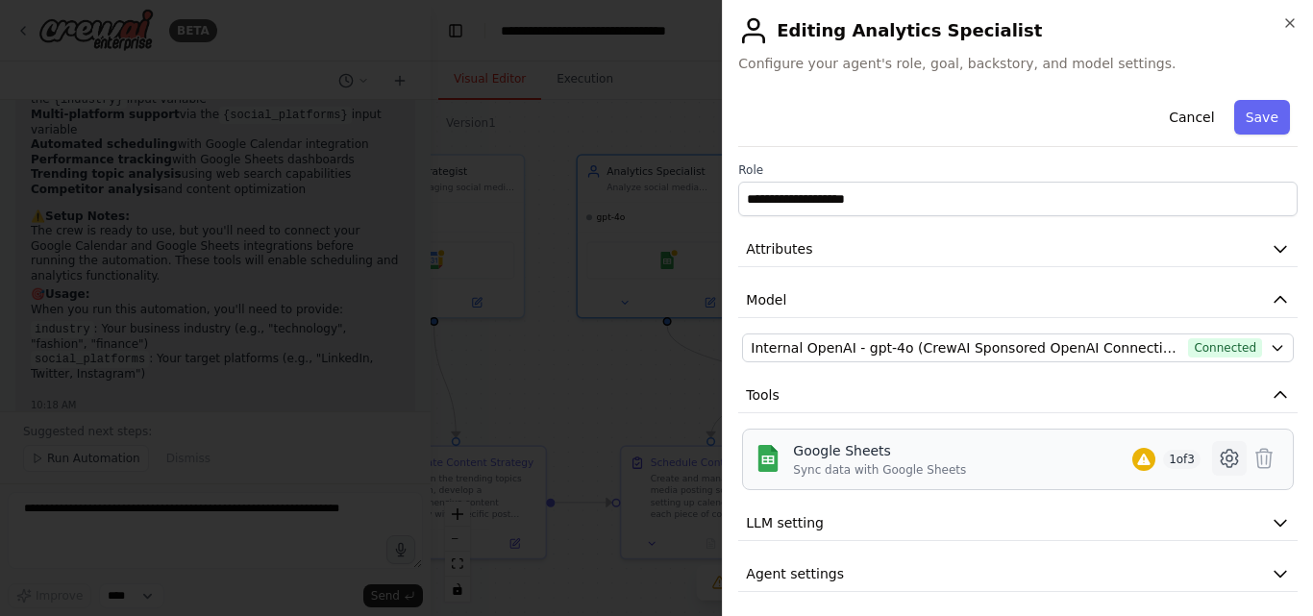
click at [1219, 465] on icon at bounding box center [1229, 458] width 23 height 23
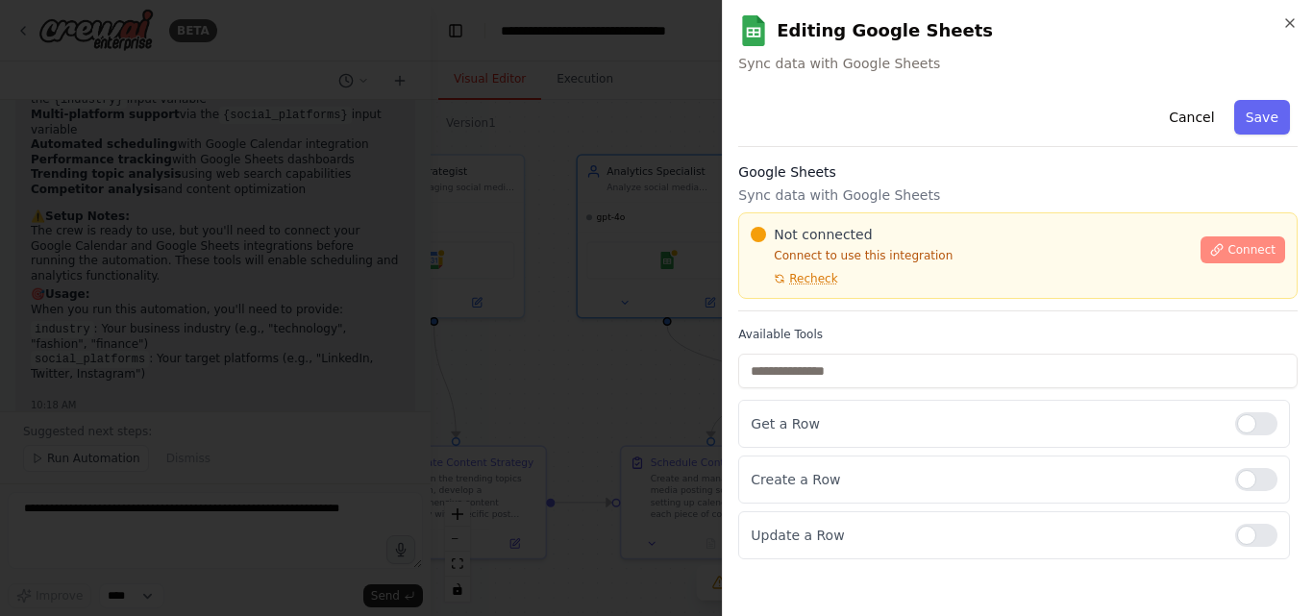
click at [1237, 247] on span "Connect" at bounding box center [1251, 249] width 48 height 15
click at [818, 275] on span "Recheck" at bounding box center [813, 278] width 48 height 15
click at [878, 144] on div "Cancel Save" at bounding box center [1017, 119] width 559 height 55
click at [613, 328] on div at bounding box center [656, 308] width 1313 height 616
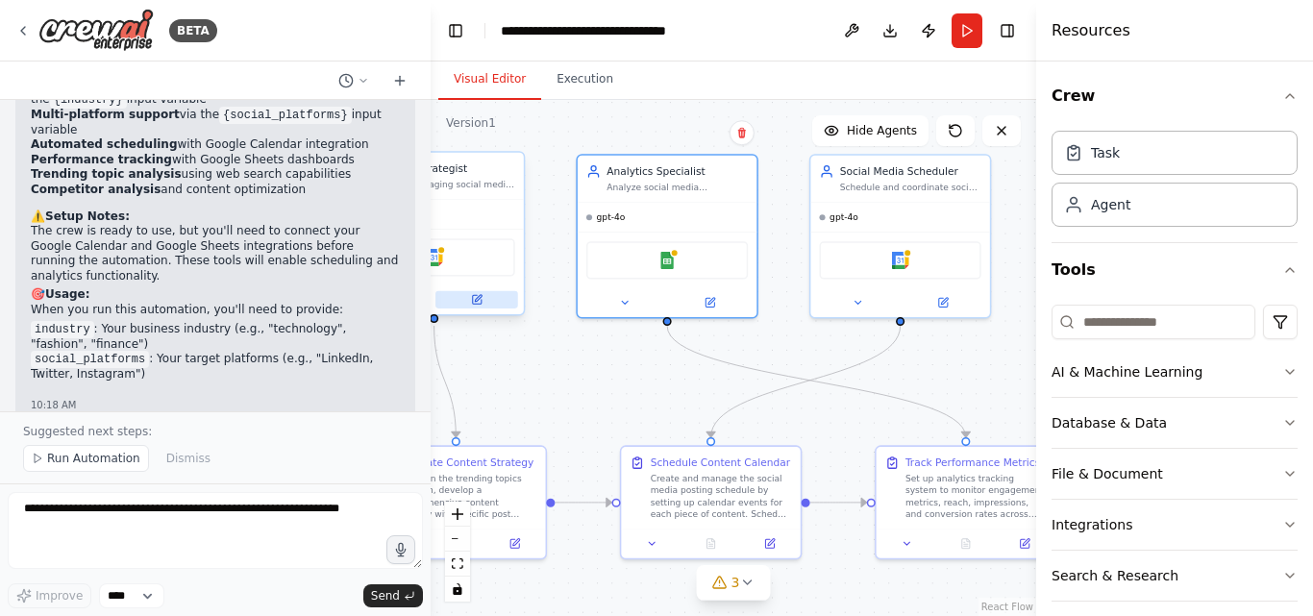
click at [484, 302] on button at bounding box center [476, 299] width 83 height 17
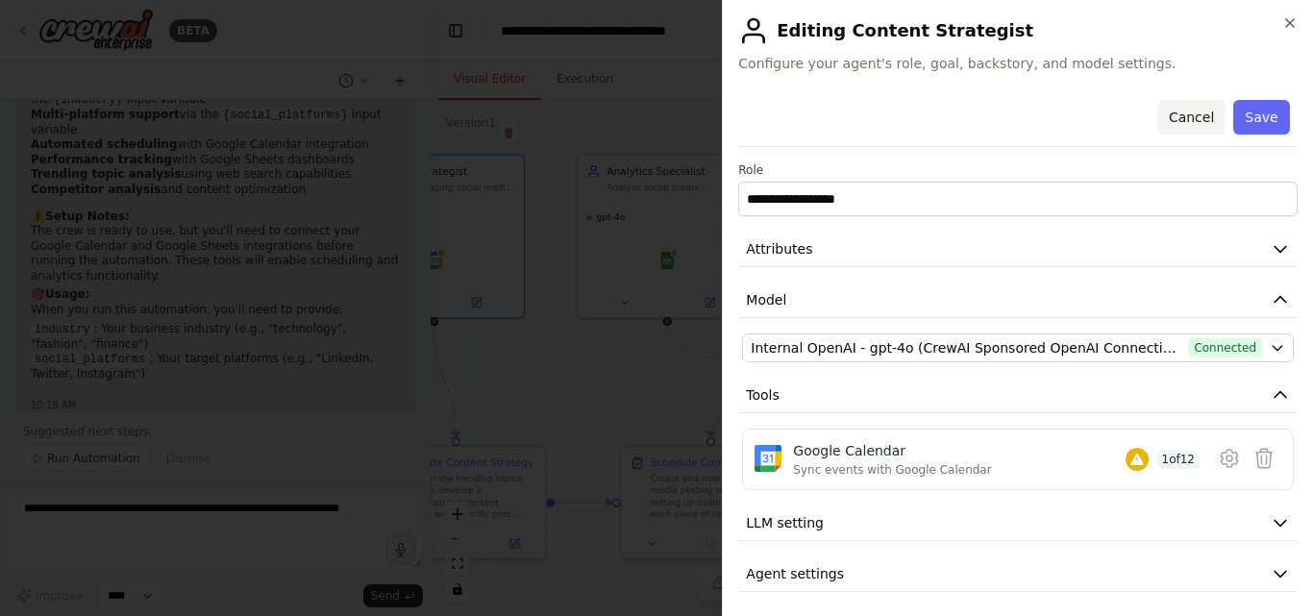
click at [1173, 113] on button "Cancel" at bounding box center [1191, 117] width 68 height 35
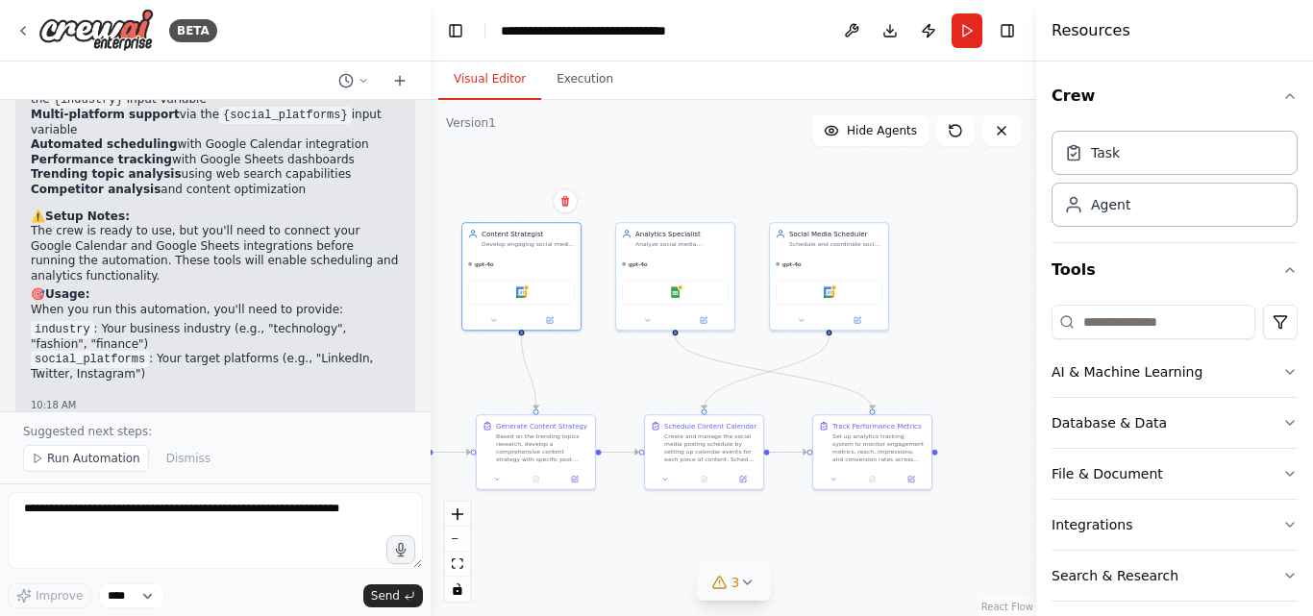
click at [753, 583] on icon at bounding box center [746, 582] width 15 height 15
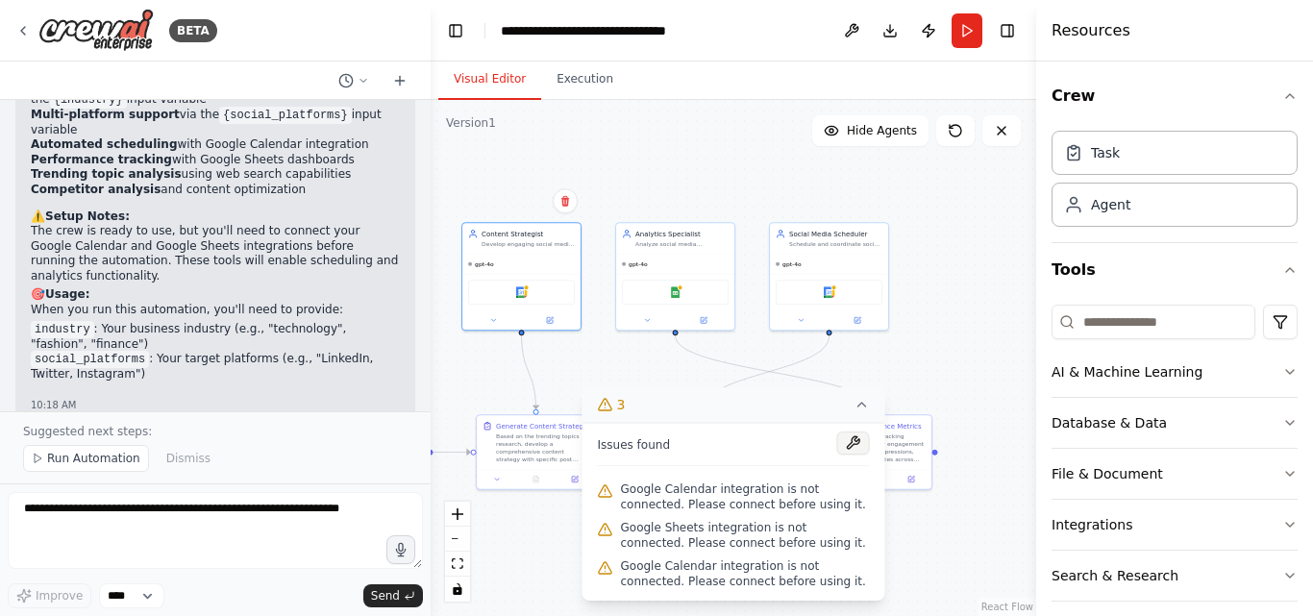
click at [846, 438] on button at bounding box center [853, 442] width 33 height 23
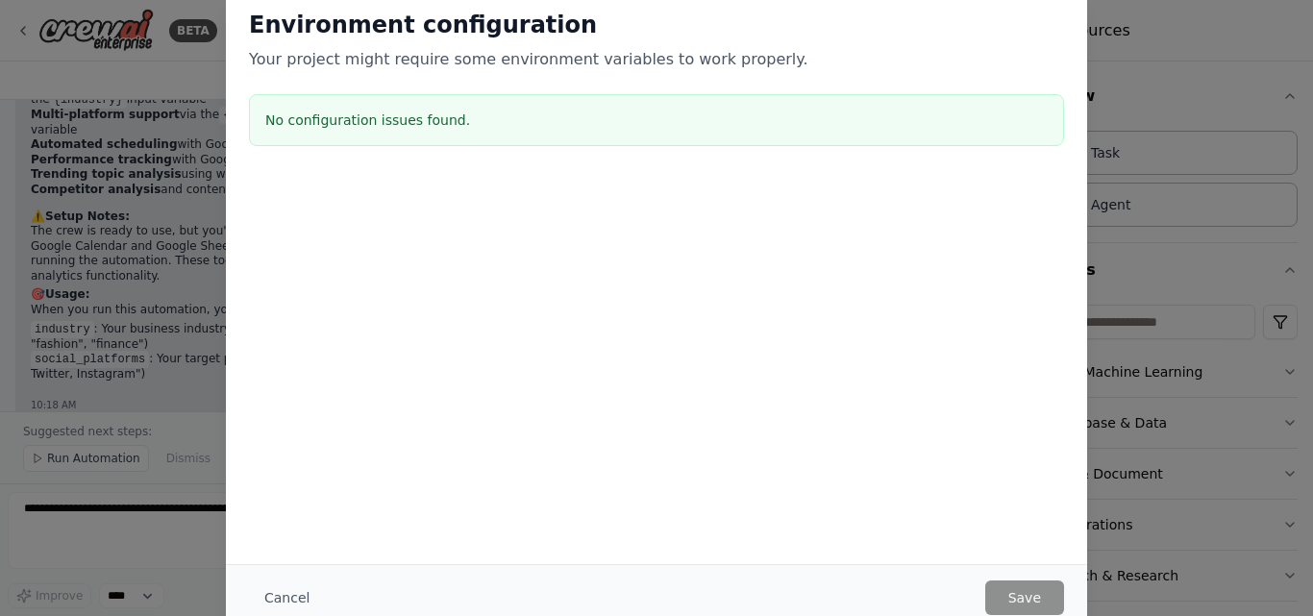
click at [372, 116] on h3 "No configuration issues found." at bounding box center [656, 120] width 782 height 19
click at [572, 321] on div at bounding box center [656, 273] width 861 height 192
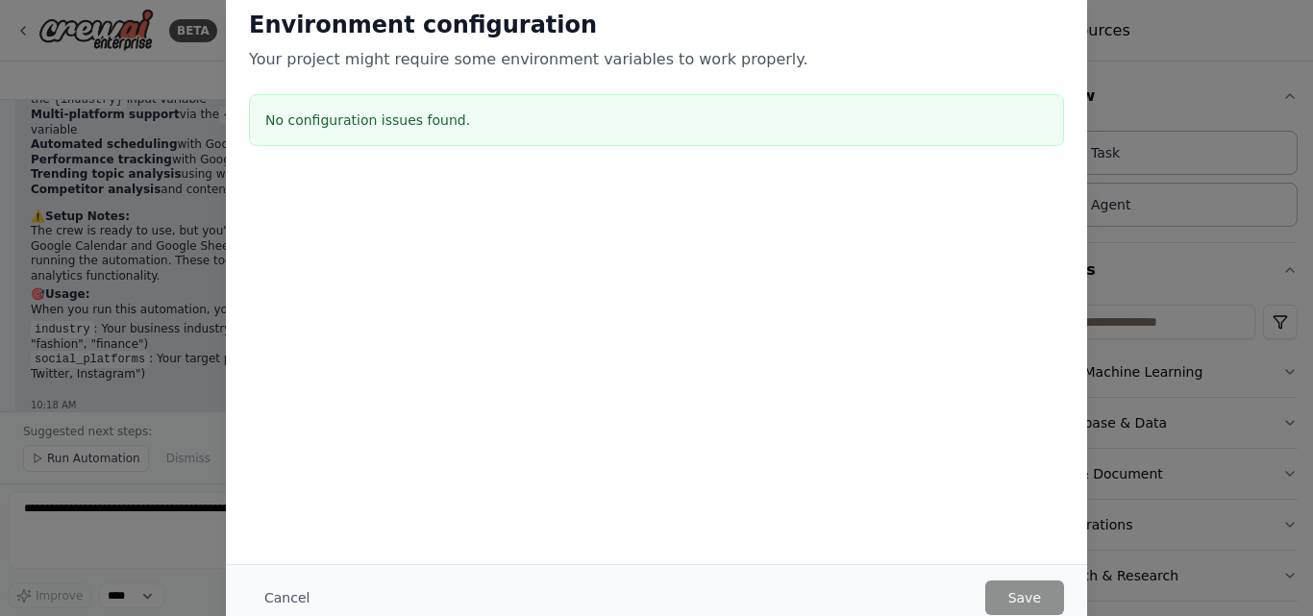
click at [1204, 221] on div "Environment configuration Your project might require some environment variables…" at bounding box center [656, 308] width 1313 height 616
click at [581, 497] on div "Environment configuration Your project might require some environment variables…" at bounding box center [656, 276] width 861 height 578
click at [111, 445] on div "Environment configuration Your project might require some environment variables…" at bounding box center [656, 308] width 1313 height 616
click at [276, 588] on button "Cancel" at bounding box center [287, 597] width 76 height 35
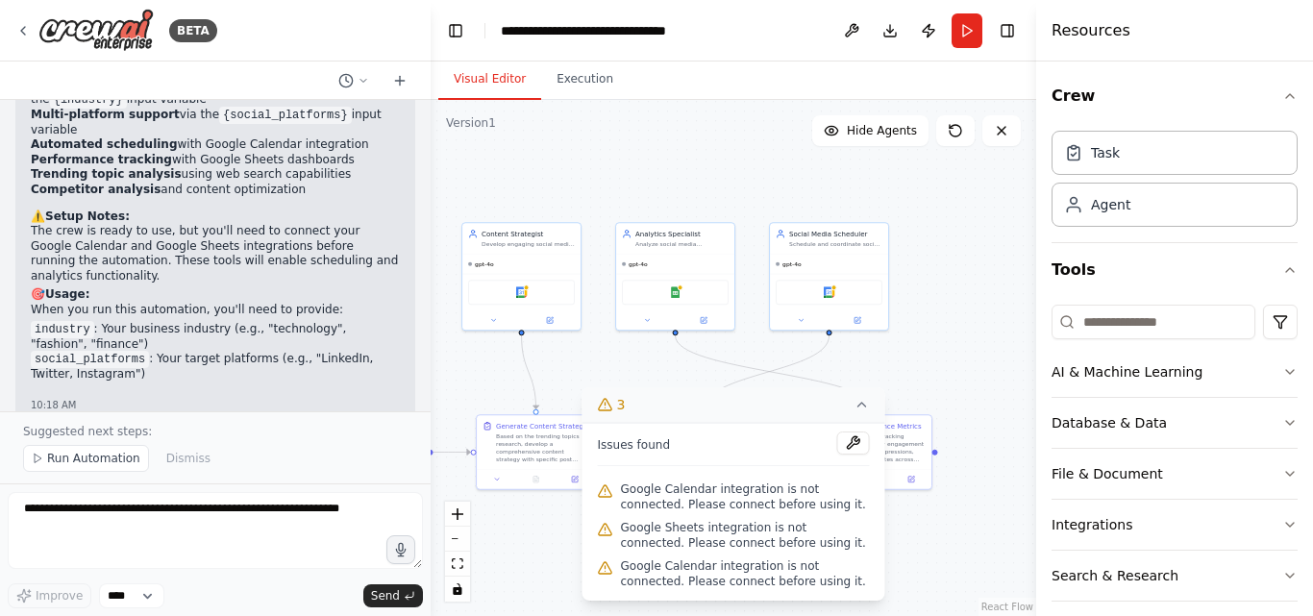
click at [556, 565] on div ".deletable-edge-delete-btn { width: 20px; height: 20px; border: 0px solid #ffff…" at bounding box center [733, 358] width 605 height 516
click at [866, 402] on icon at bounding box center [861, 404] width 15 height 15
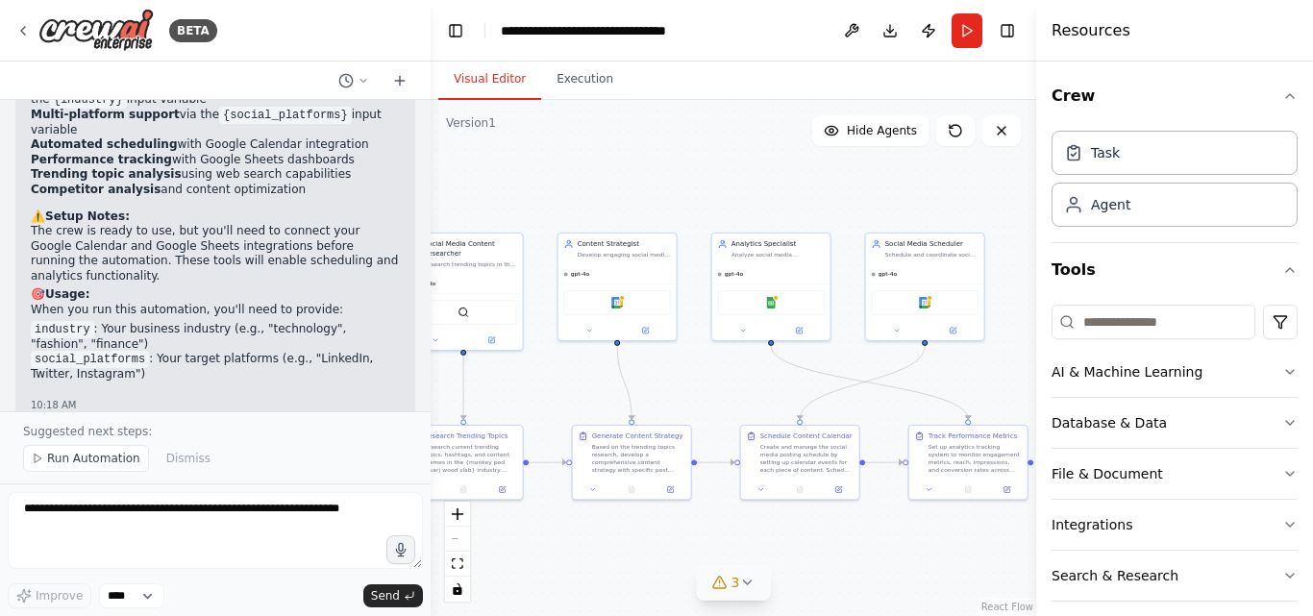
drag, startPoint x: 971, startPoint y: 568, endPoint x: 937, endPoint y: 552, distance: 37.4
click at [937, 552] on div ".deletable-edge-delete-btn { width: 20px; height: 20px; border: 0px solid #ffff…" at bounding box center [733, 358] width 605 height 516
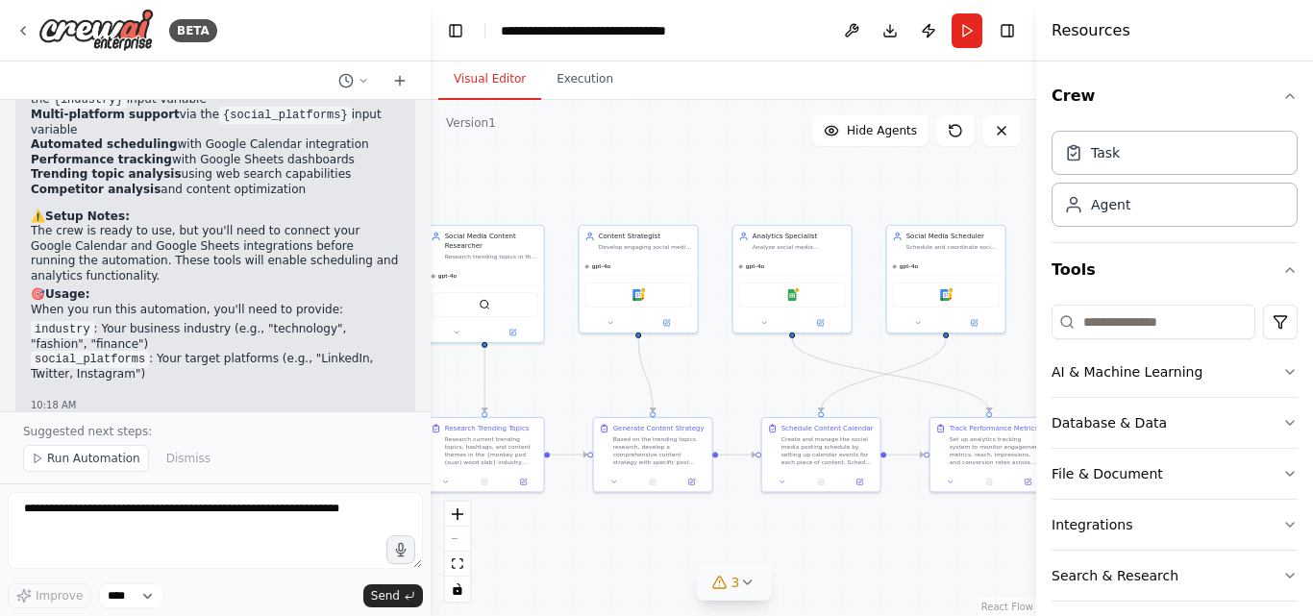
drag, startPoint x: 729, startPoint y: 405, endPoint x: 765, endPoint y: 394, distance: 37.1
click at [761, 396] on div ".deletable-edge-delete-btn { width: 20px; height: 20px; border: 0px solid #ffff…" at bounding box center [733, 358] width 605 height 516
click at [831, 324] on button at bounding box center [830, 320] width 55 height 12
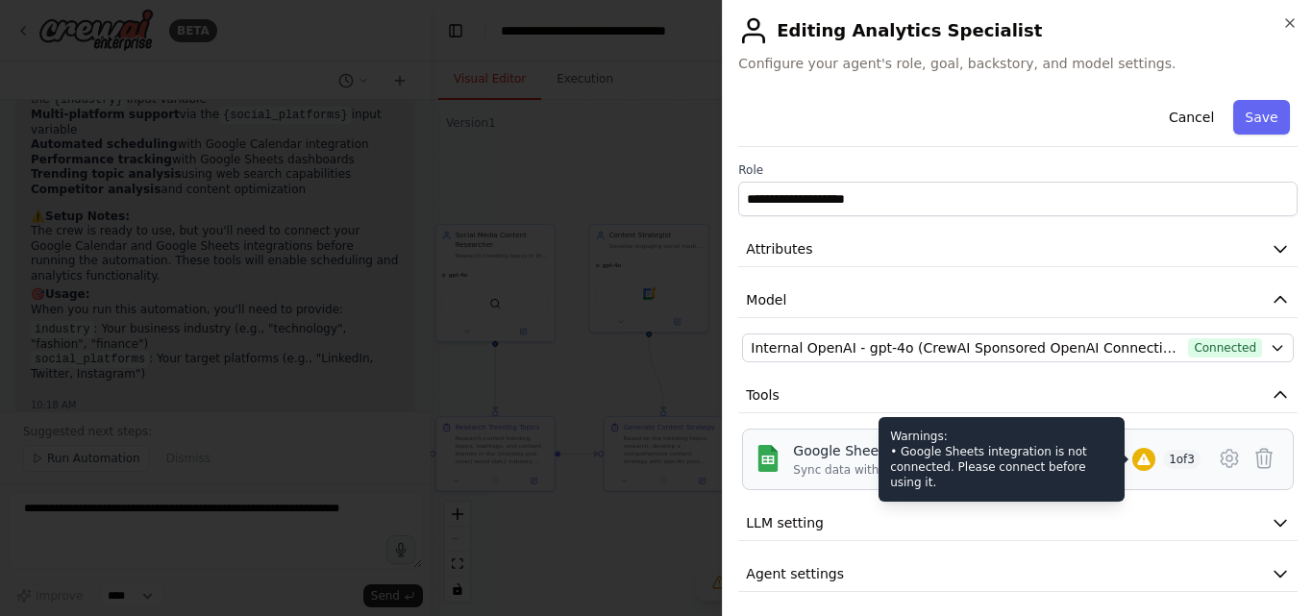
click at [1137, 457] on icon at bounding box center [1143, 460] width 12 height 12
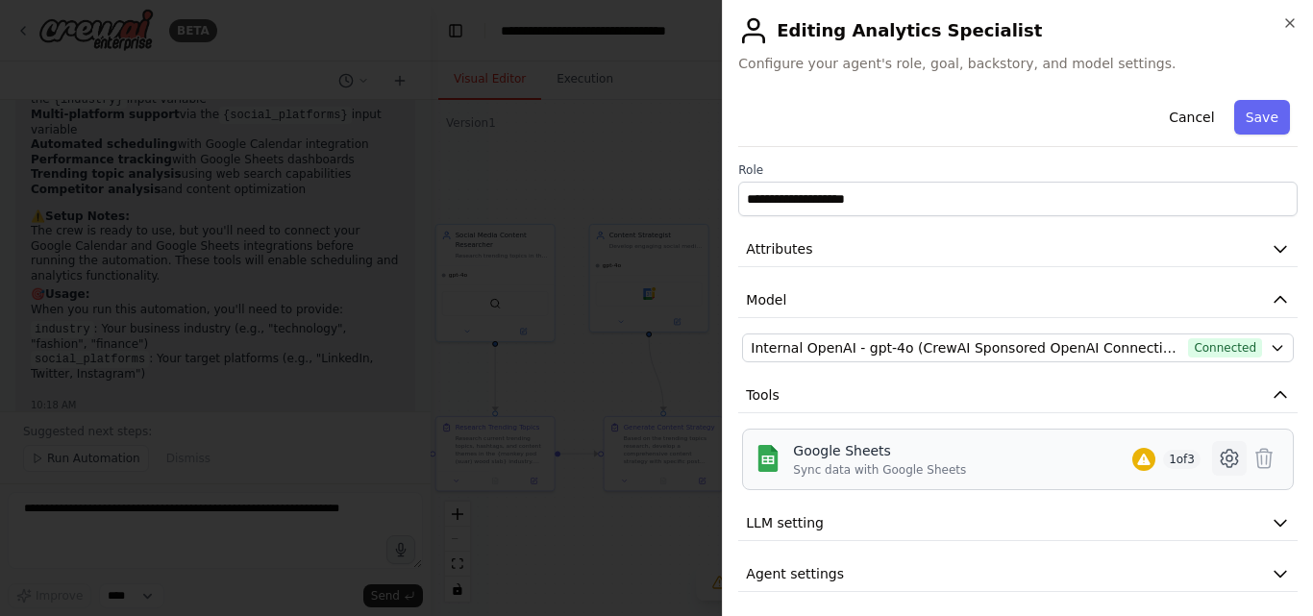
click at [1218, 466] on icon at bounding box center [1229, 458] width 23 height 23
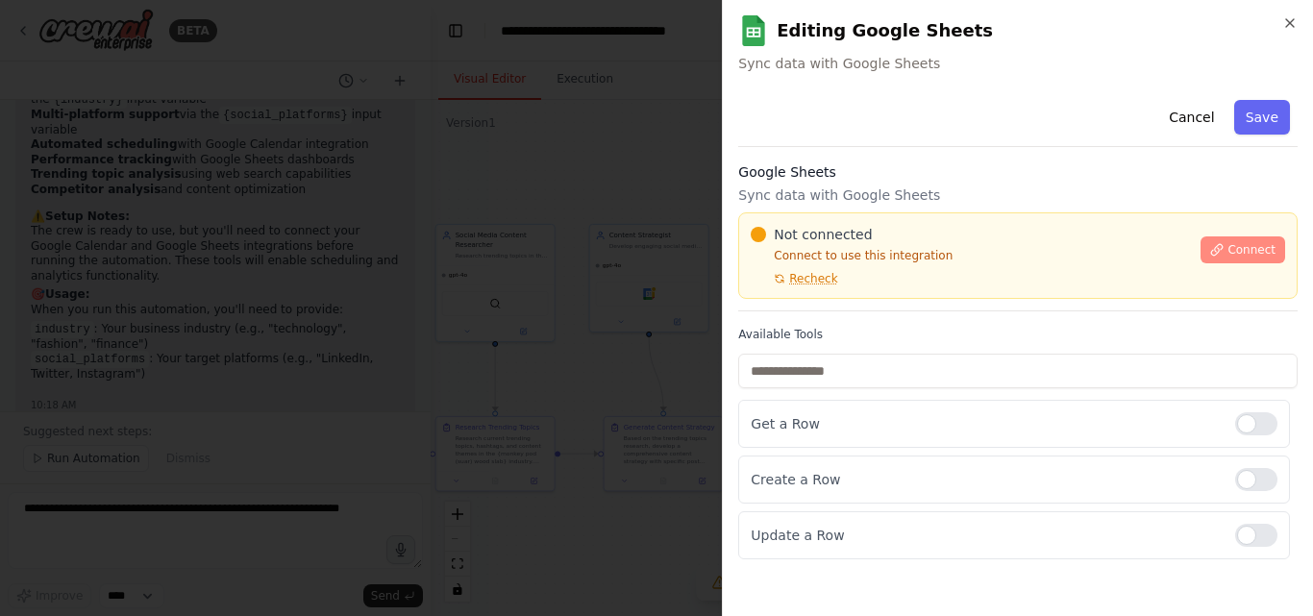
click at [1219, 251] on icon at bounding box center [1217, 249] width 11 height 11
click at [861, 150] on div "Cancel Save Google Sheets Sync data with Google Sheets Not connected Connect to…" at bounding box center [1017, 325] width 559 height 467
drag, startPoint x: 568, startPoint y: 250, endPoint x: 554, endPoint y: 246, distance: 14.0
click at [555, 246] on div at bounding box center [656, 308] width 1313 height 616
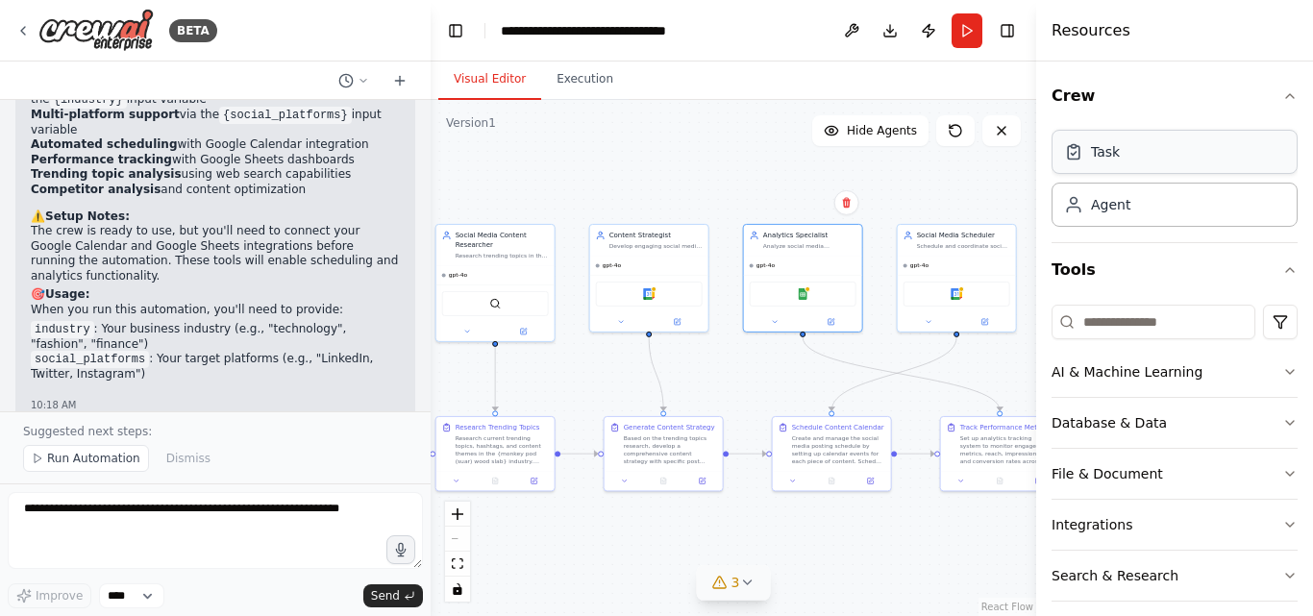
click at [1109, 151] on div "Task" at bounding box center [1105, 151] width 29 height 19
click at [1121, 211] on div "Agent" at bounding box center [1110, 203] width 39 height 19
click at [1110, 149] on div "Task" at bounding box center [1105, 151] width 29 height 19
click at [577, 89] on button "Execution" at bounding box center [584, 80] width 87 height 40
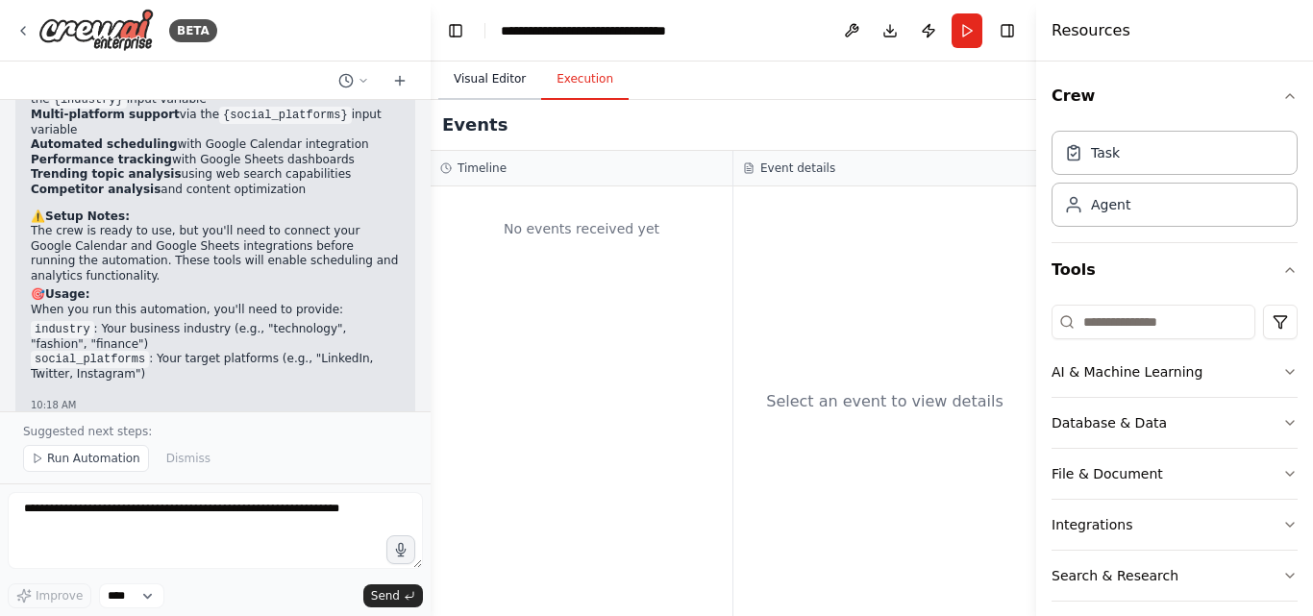
click at [475, 75] on button "Visual Editor" at bounding box center [489, 80] width 103 height 40
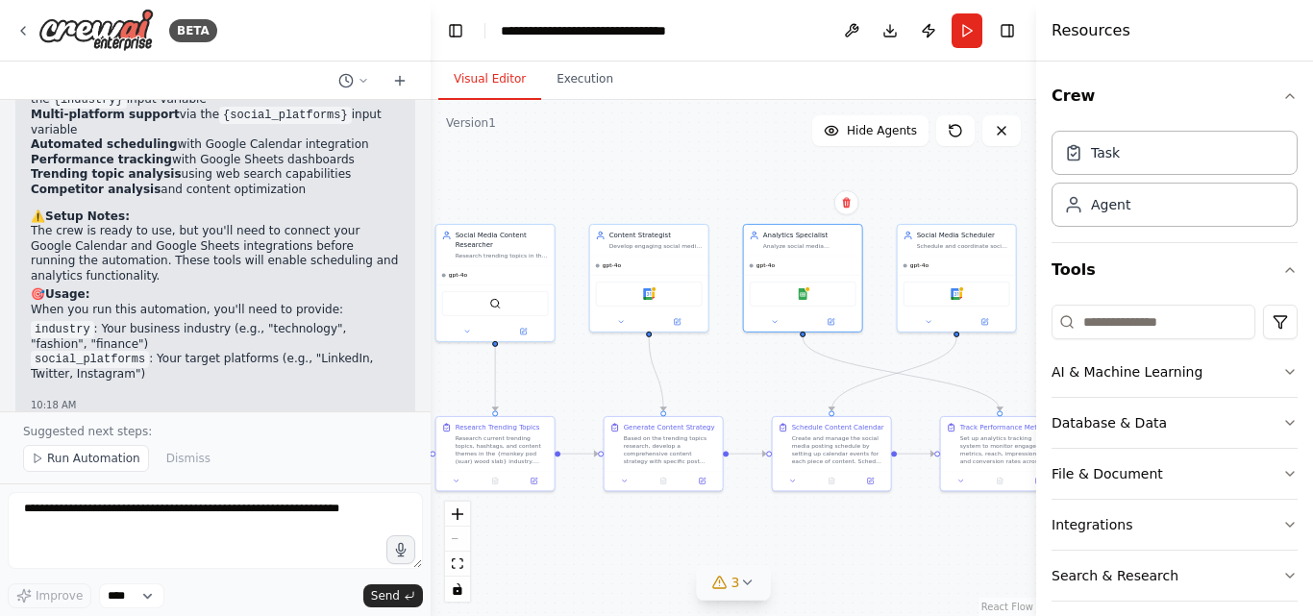
click at [935, 78] on div "Visual Editor Execution" at bounding box center [733, 81] width 605 height 38
click at [898, 32] on button "Download" at bounding box center [889, 30] width 31 height 35
click at [1272, 462] on button "File & Document" at bounding box center [1174, 474] width 246 height 50
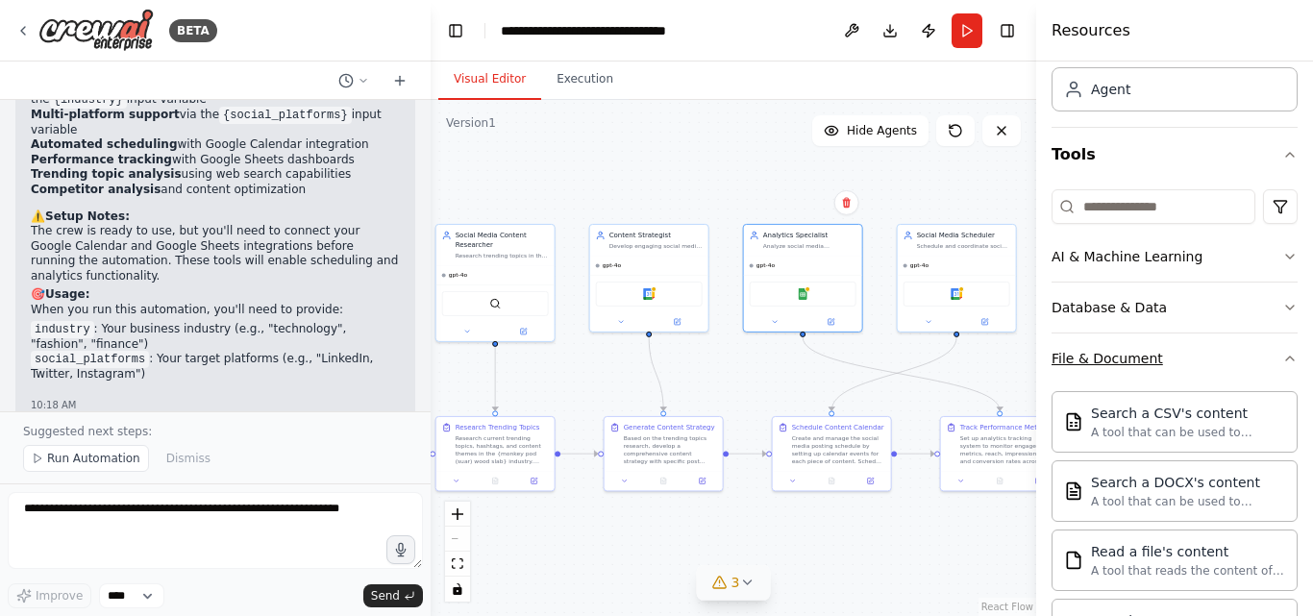
scroll to position [192, 0]
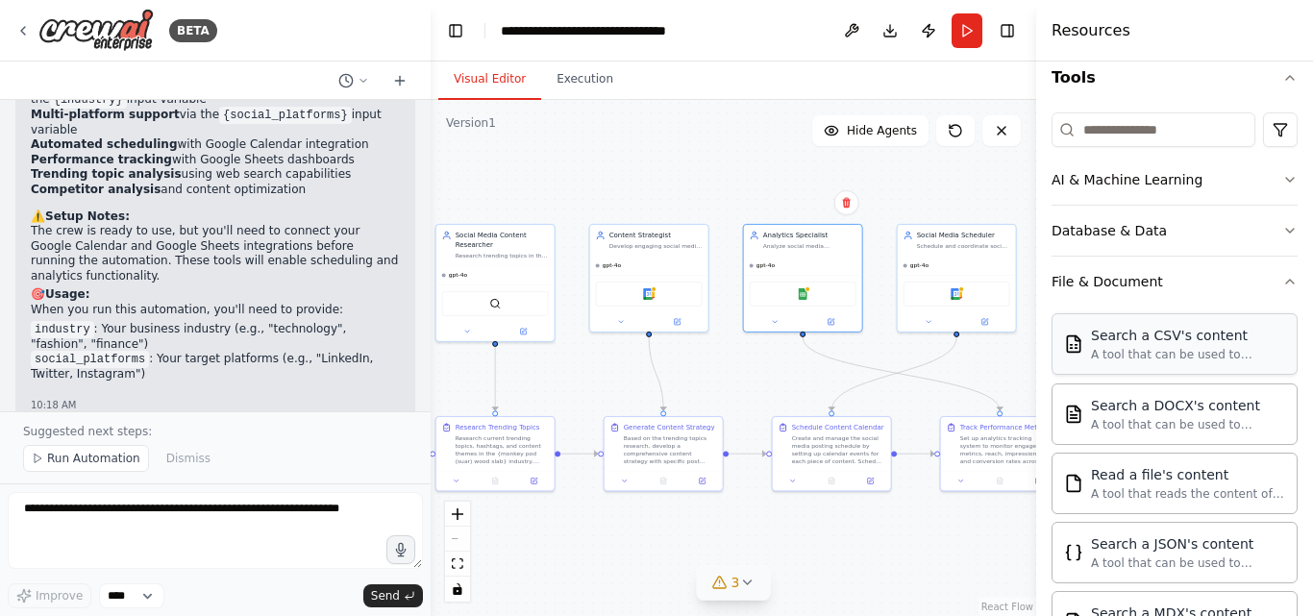
click at [1141, 350] on div "A tool that can be used to semantic search a query from a CSV's content." at bounding box center [1188, 354] width 194 height 15
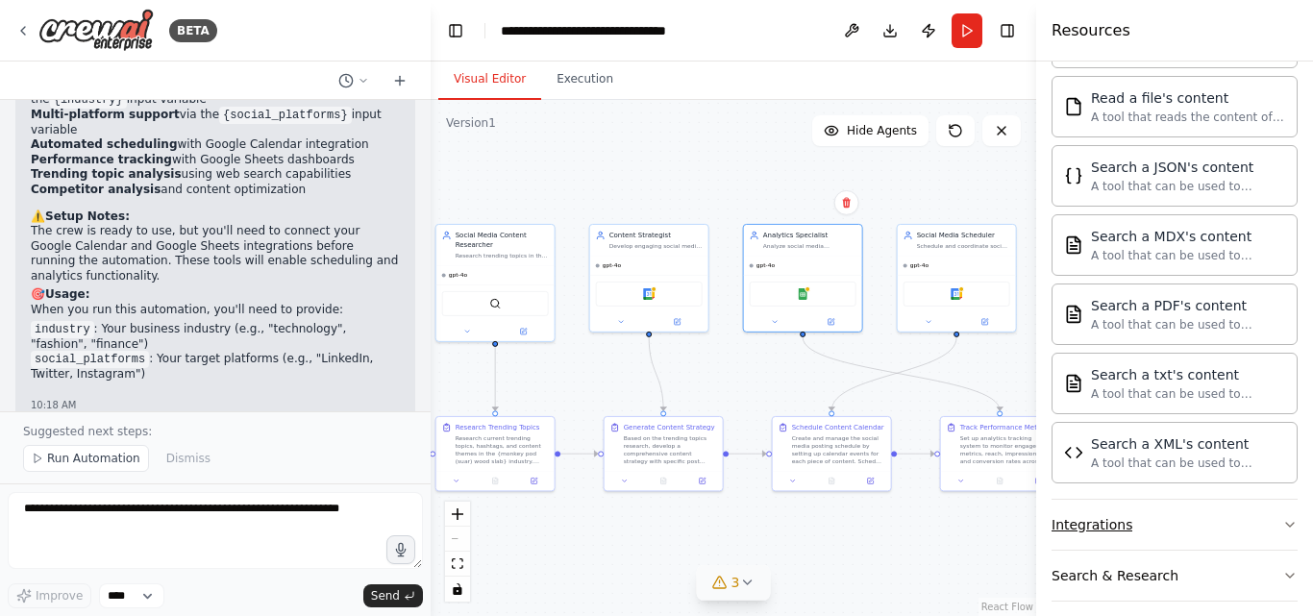
scroll to position [636, 0]
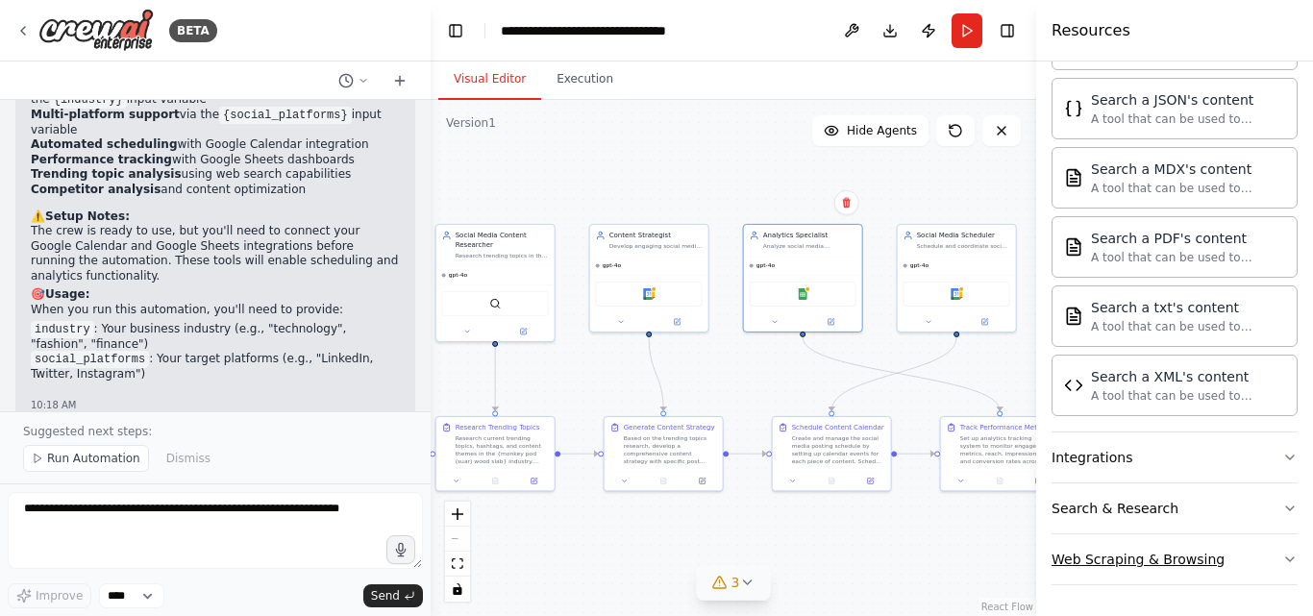
click at [1218, 568] on button "Web Scraping & Browsing" at bounding box center [1174, 559] width 246 height 50
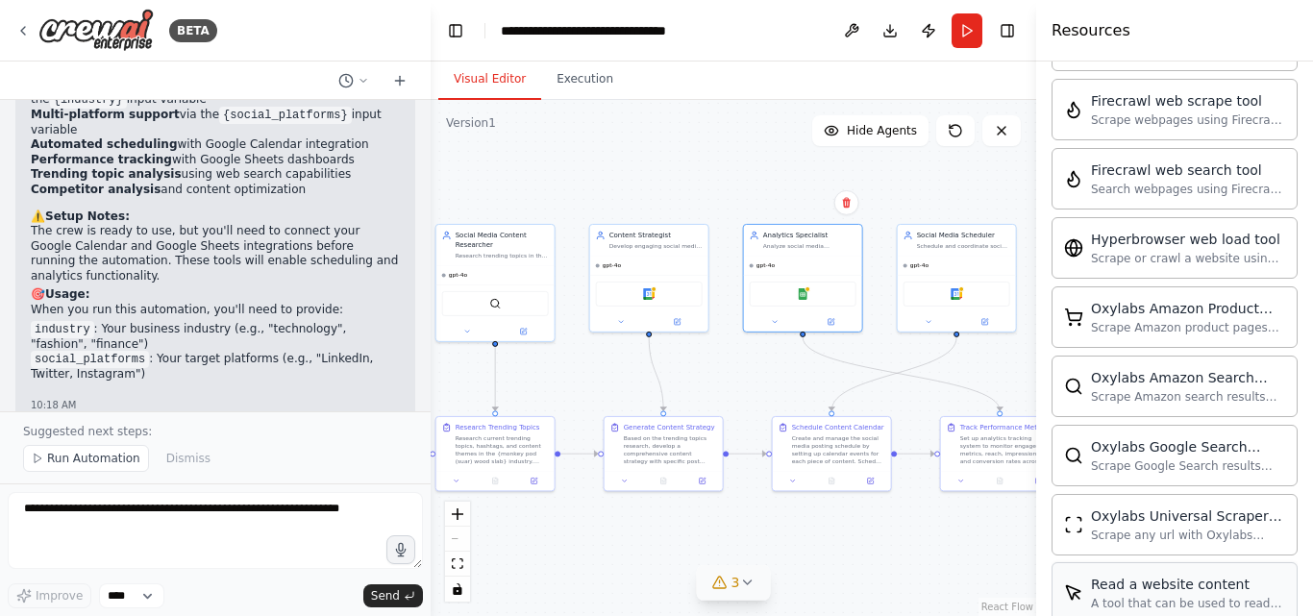
scroll to position [1689, 0]
